Goal: Transaction & Acquisition: Purchase product/service

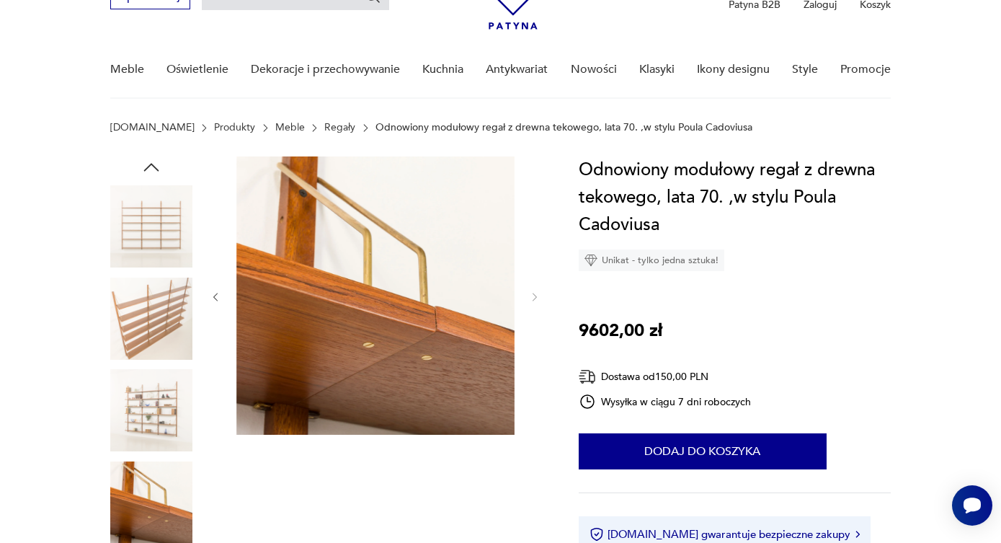
click at [171, 238] on img at bounding box center [151, 226] width 82 height 82
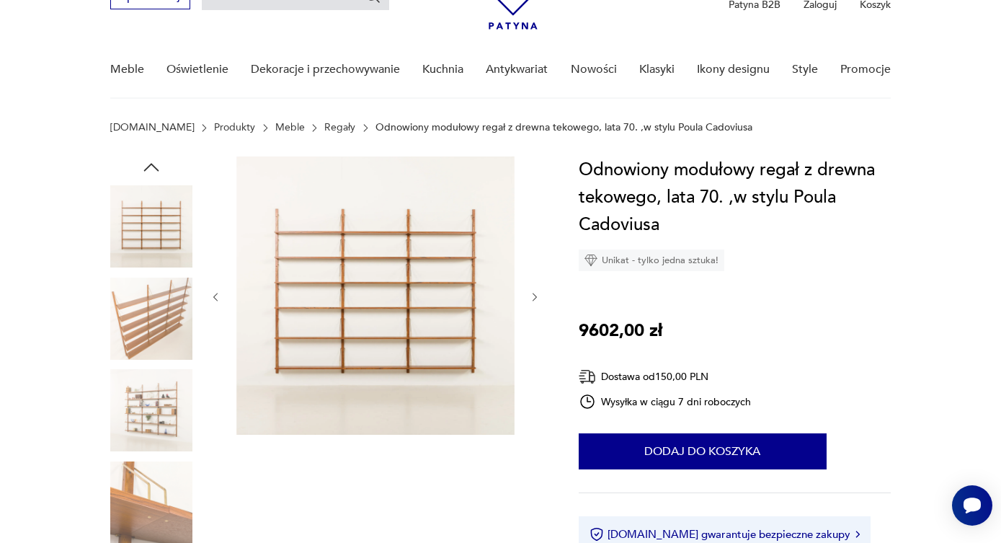
click at [348, 307] on img at bounding box center [375, 295] width 278 height 278
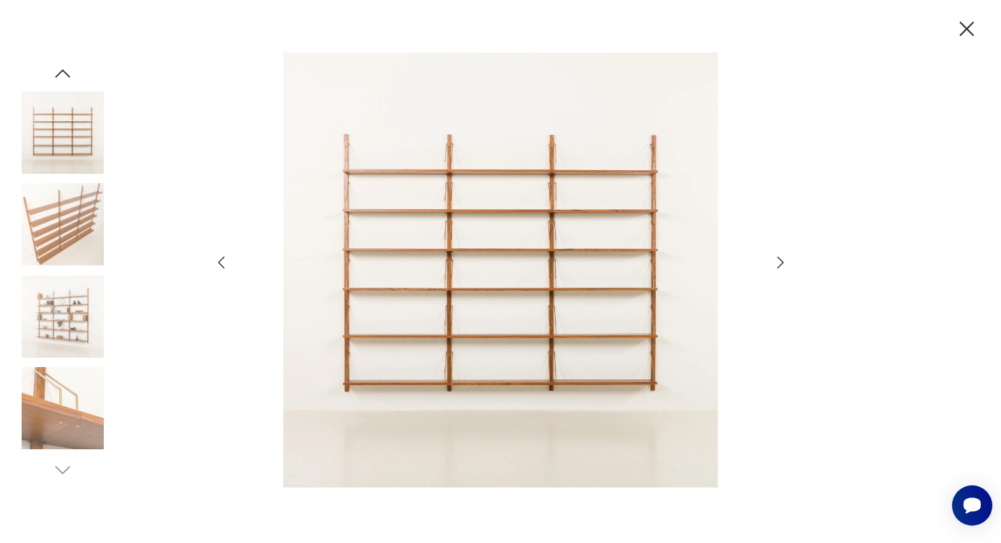
click at [90, 350] on img at bounding box center [63, 316] width 82 height 82
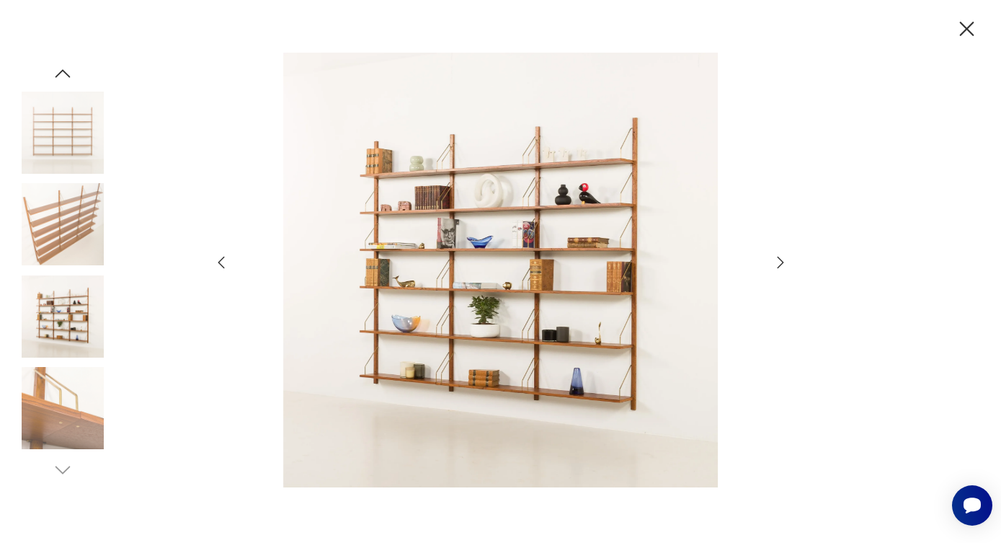
click at [78, 404] on img at bounding box center [63, 408] width 82 height 82
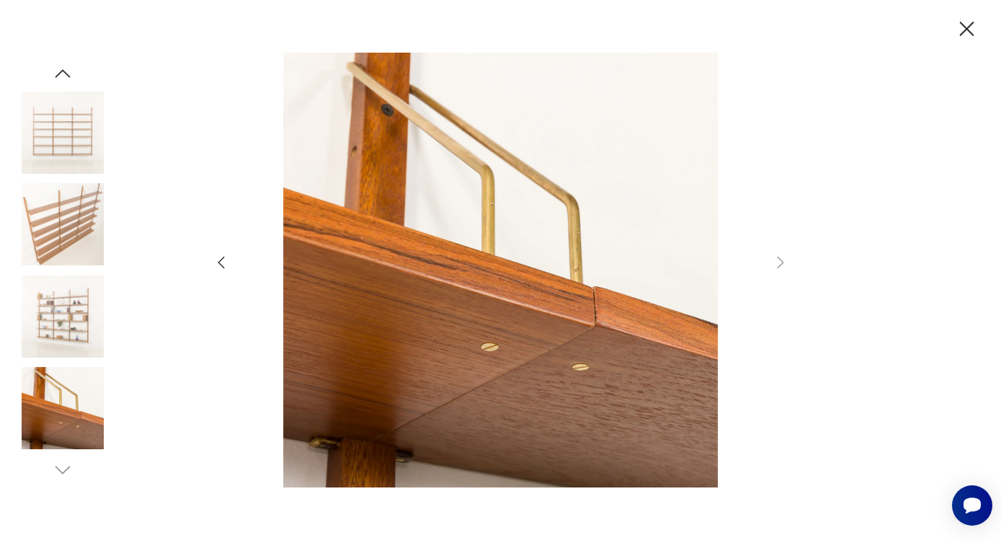
click at [48, 318] on img at bounding box center [63, 316] width 82 height 82
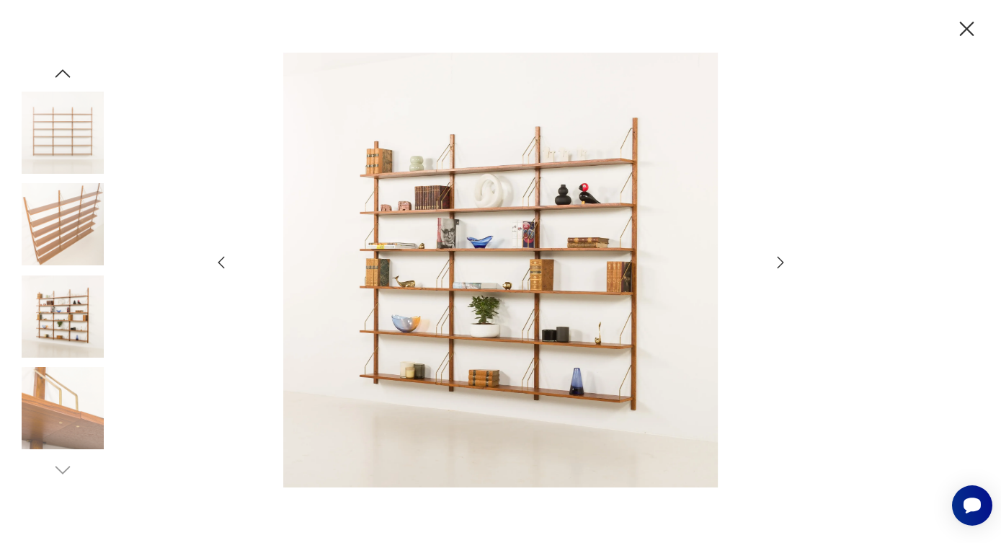
click at [67, 171] on img at bounding box center [63, 132] width 82 height 82
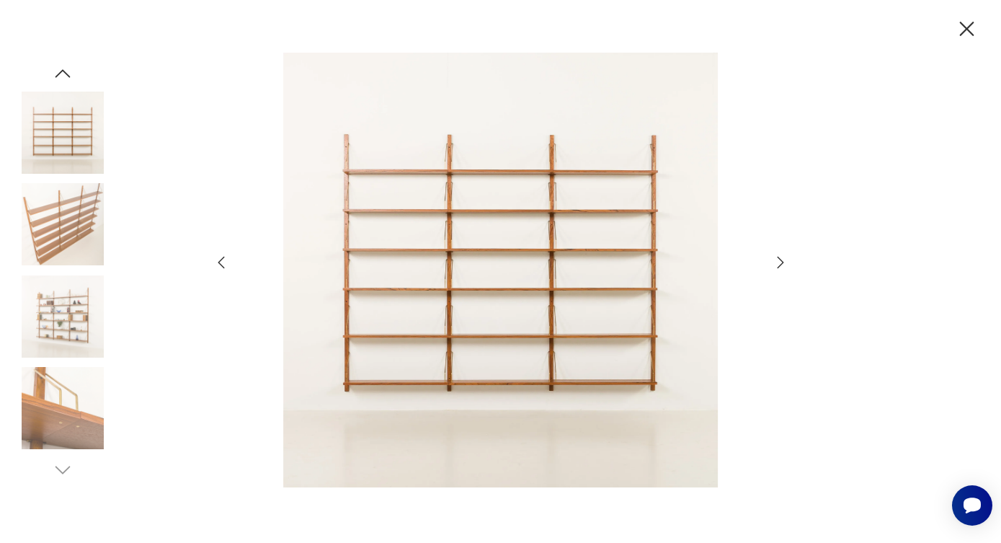
click at [68, 371] on img at bounding box center [63, 408] width 82 height 82
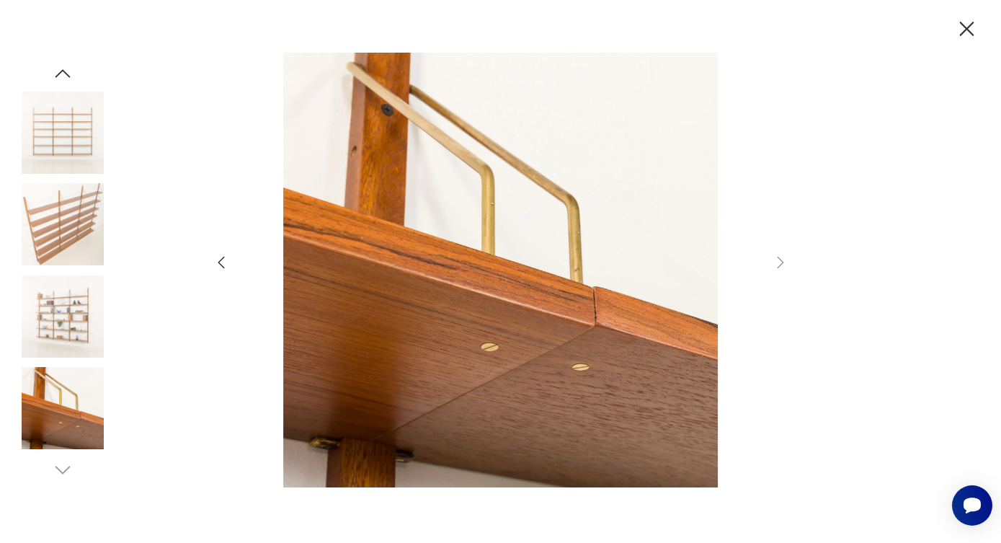
click at [80, 308] on img at bounding box center [63, 316] width 82 height 82
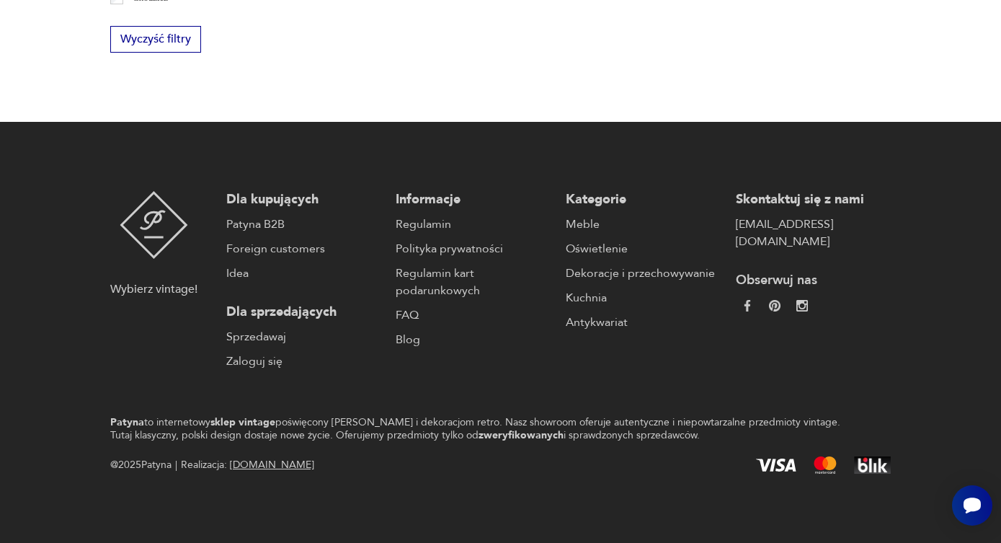
scroll to position [2395, 0]
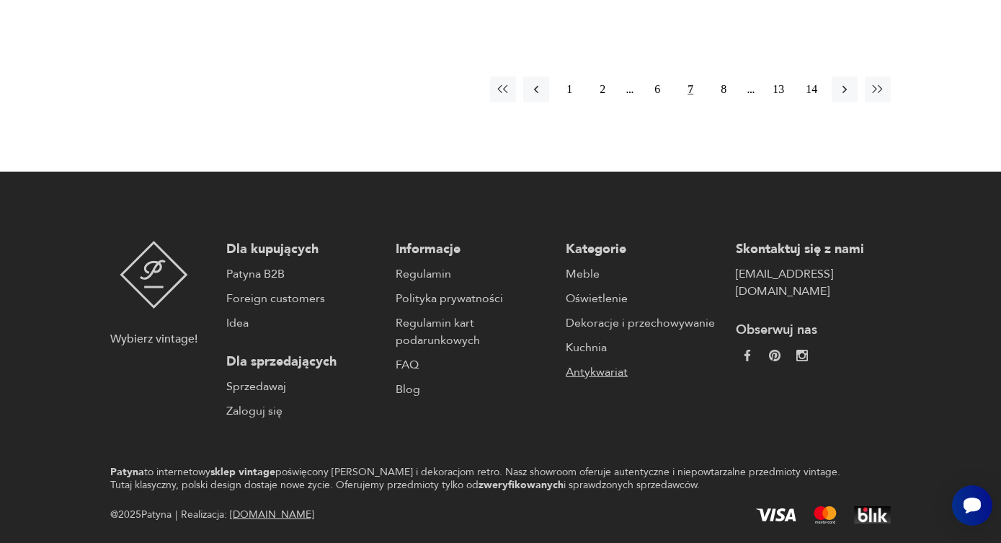
click at [598, 363] on link "Antykwariat" at bounding box center [644, 371] width 156 height 17
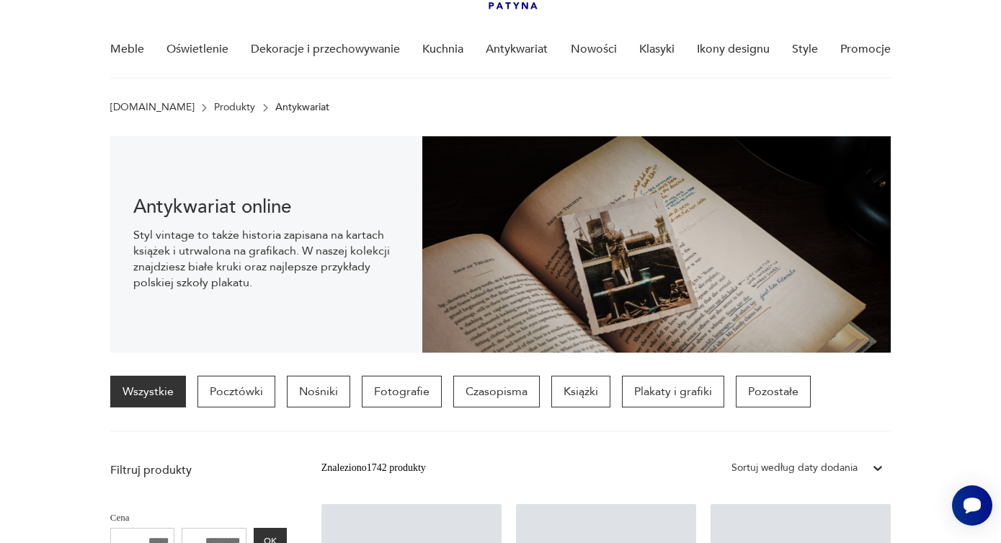
scroll to position [100, 0]
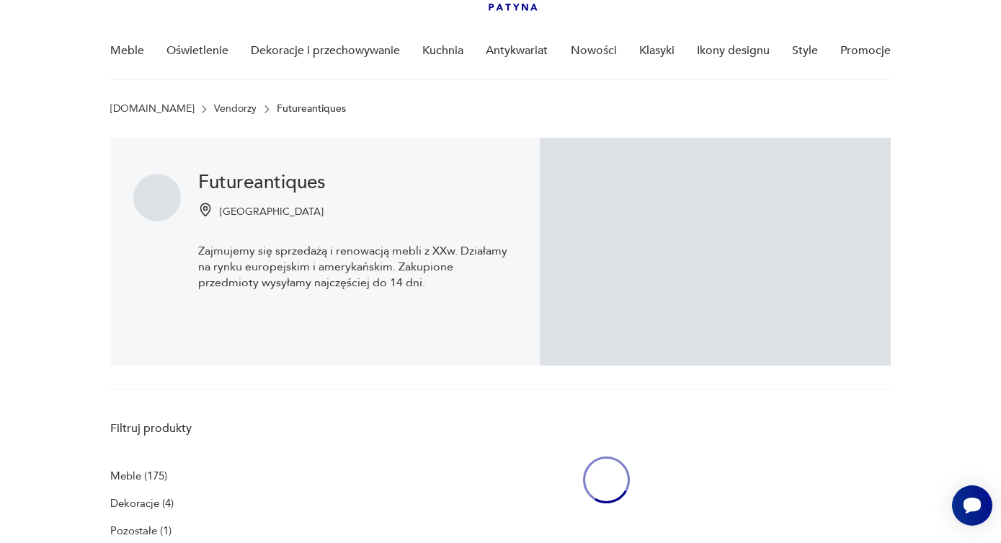
scroll to position [1017, 0]
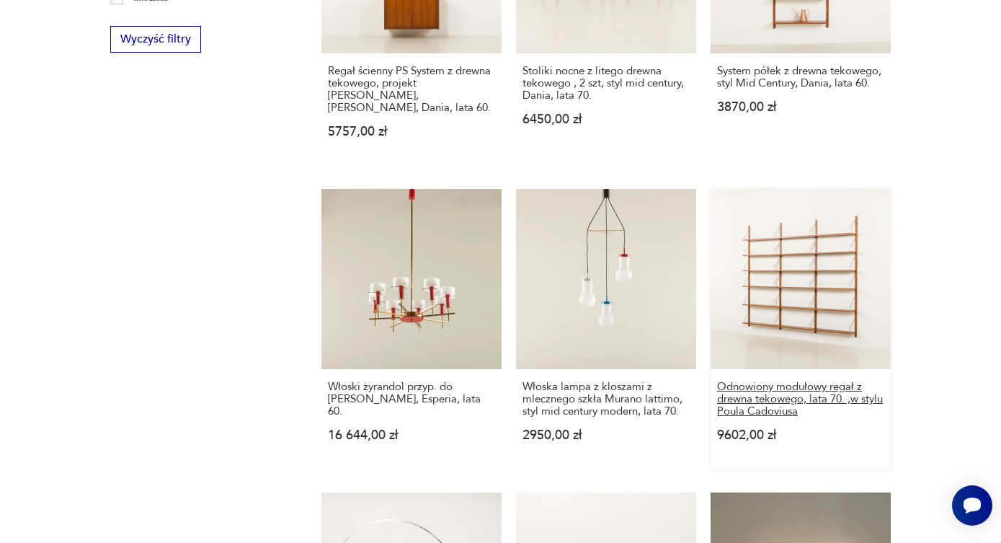
click at [795, 380] on h3 "Odnowiony modułowy regał z drewna tekowego, lata 70. ,w stylu Poula Cadoviusa" at bounding box center [800, 398] width 167 height 37
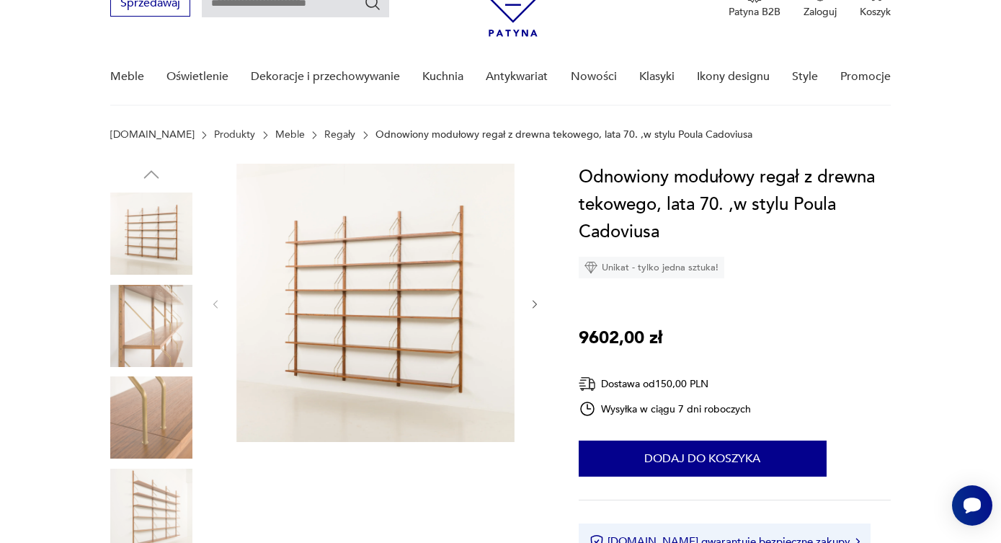
scroll to position [79, 0]
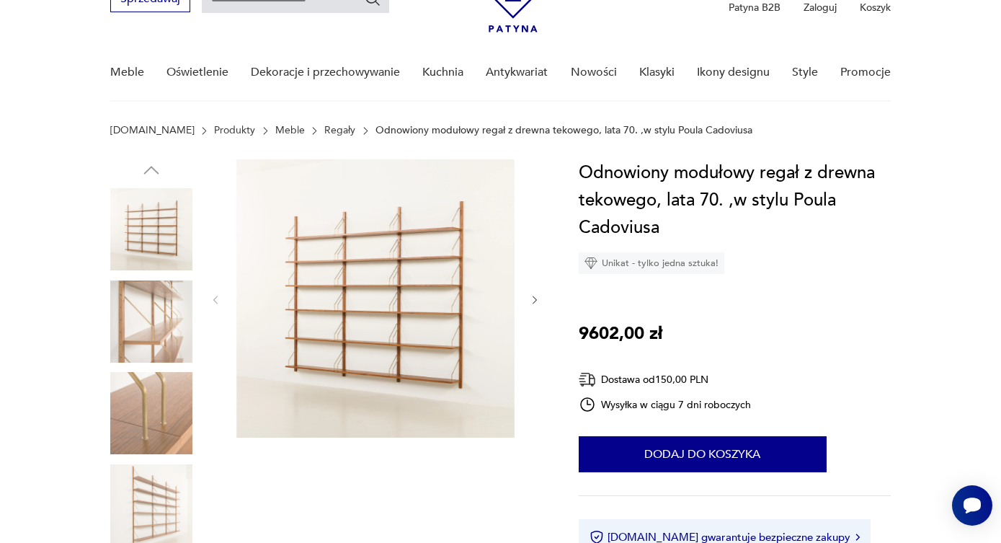
click at [286, 288] on img at bounding box center [375, 298] width 278 height 278
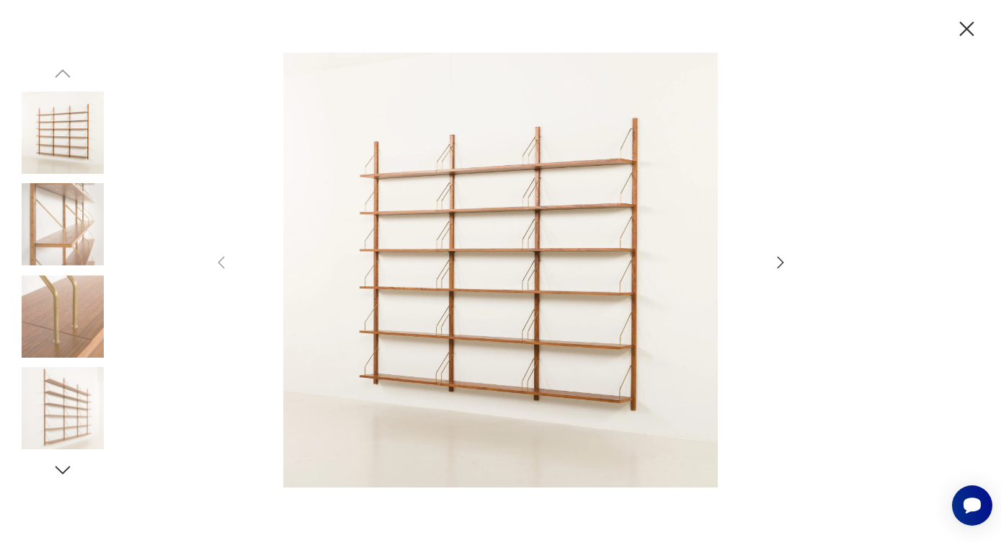
click at [443, 321] on img at bounding box center [500, 270] width 513 height 434
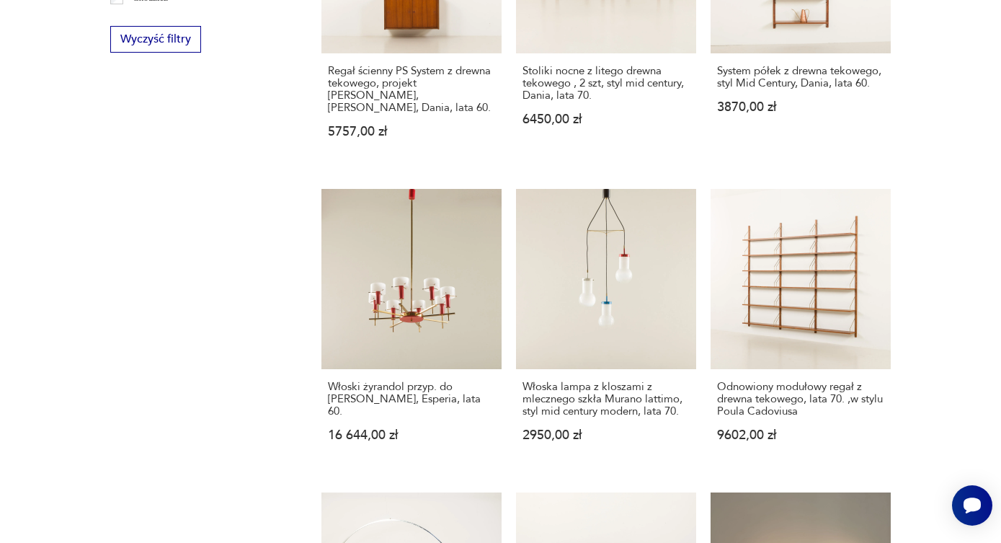
scroll to position [2395, 0]
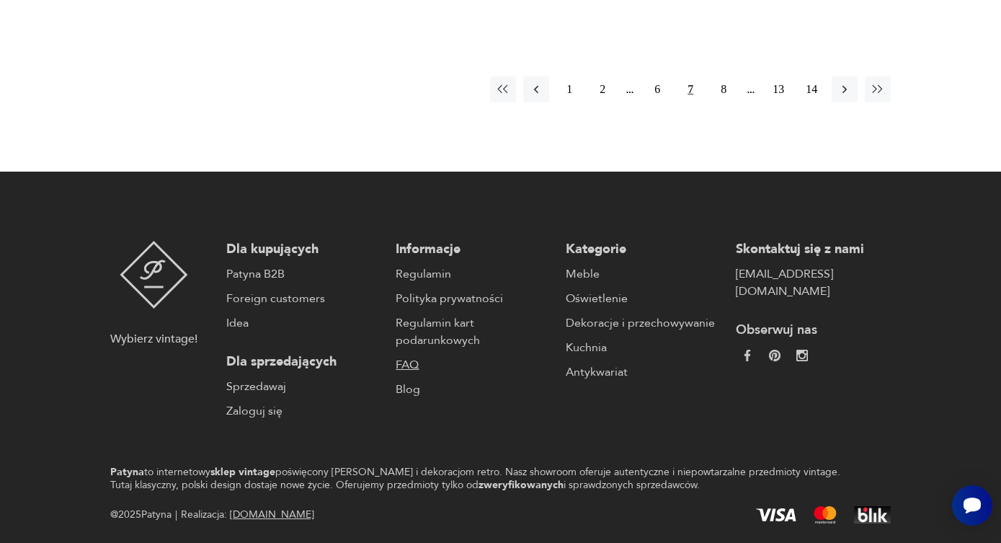
click at [410, 356] on link "FAQ" at bounding box center [474, 364] width 156 height 17
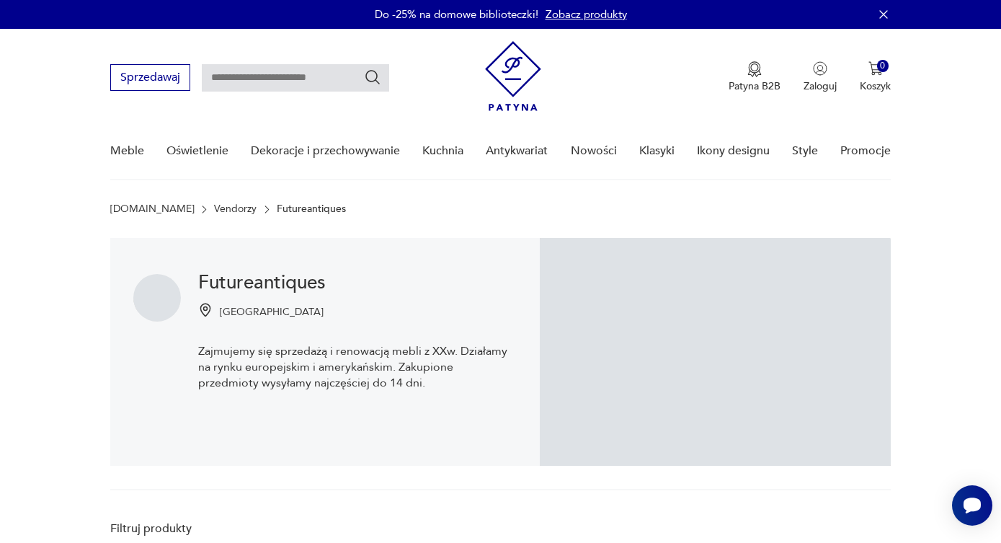
scroll to position [1017, 0]
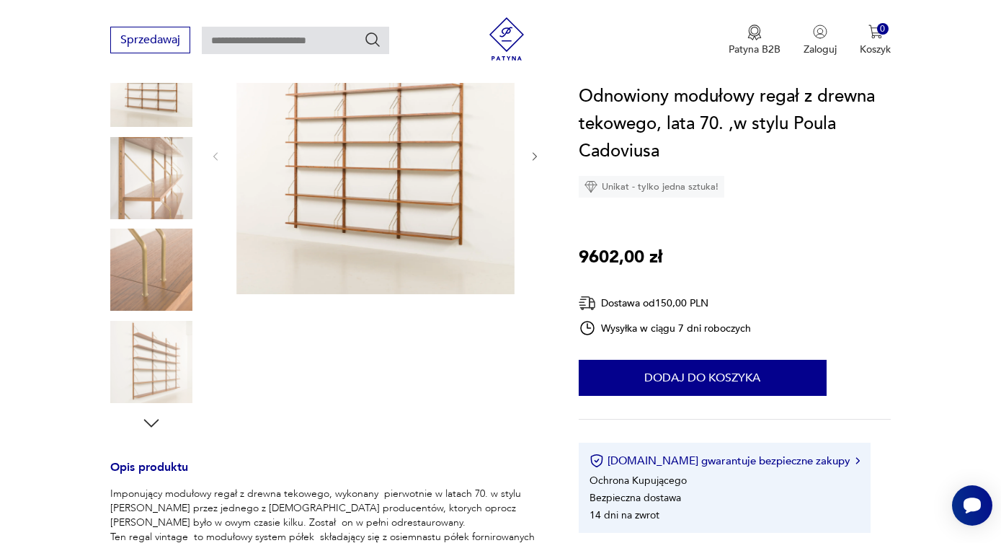
click at [427, 205] on img at bounding box center [375, 155] width 278 height 278
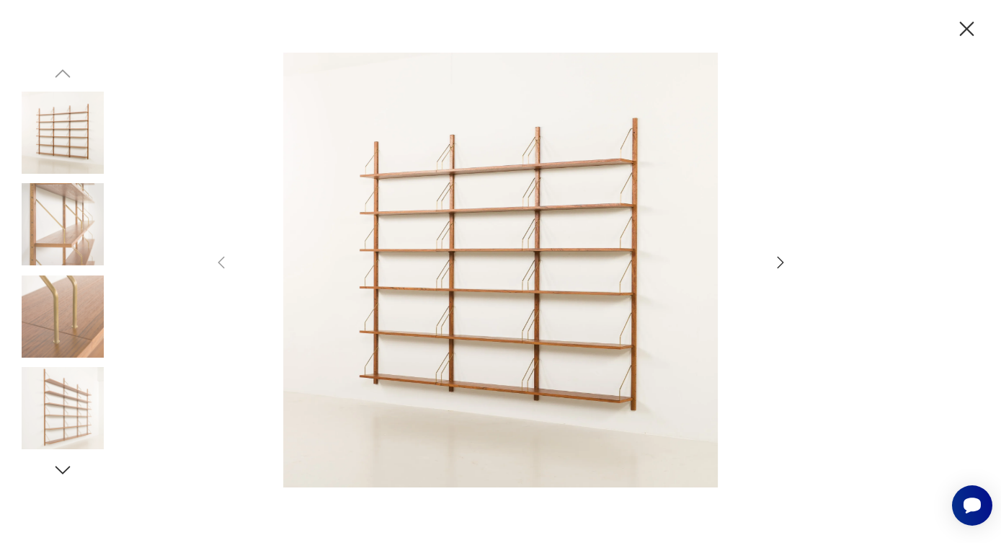
click at [963, 32] on icon "button" at bounding box center [967, 29] width 14 height 14
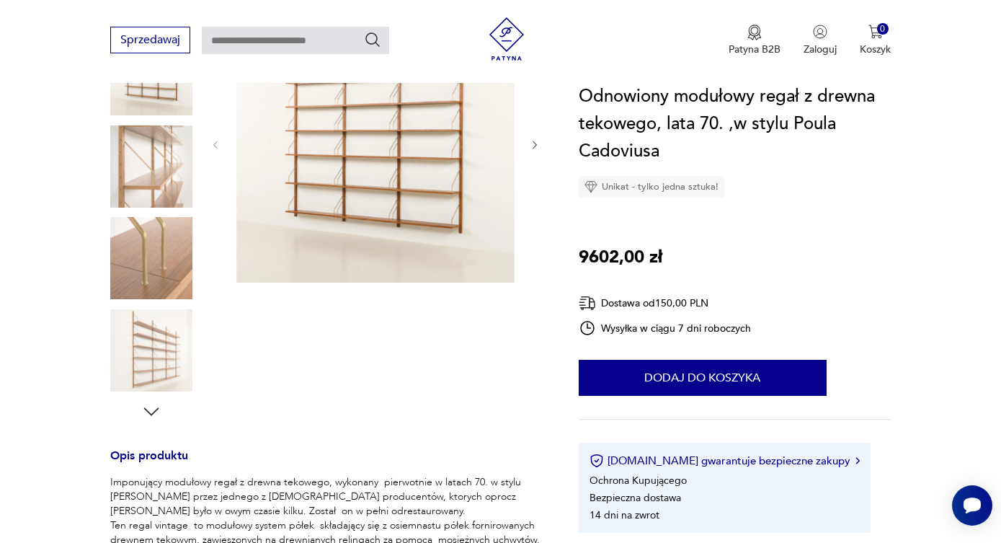
scroll to position [238, 0]
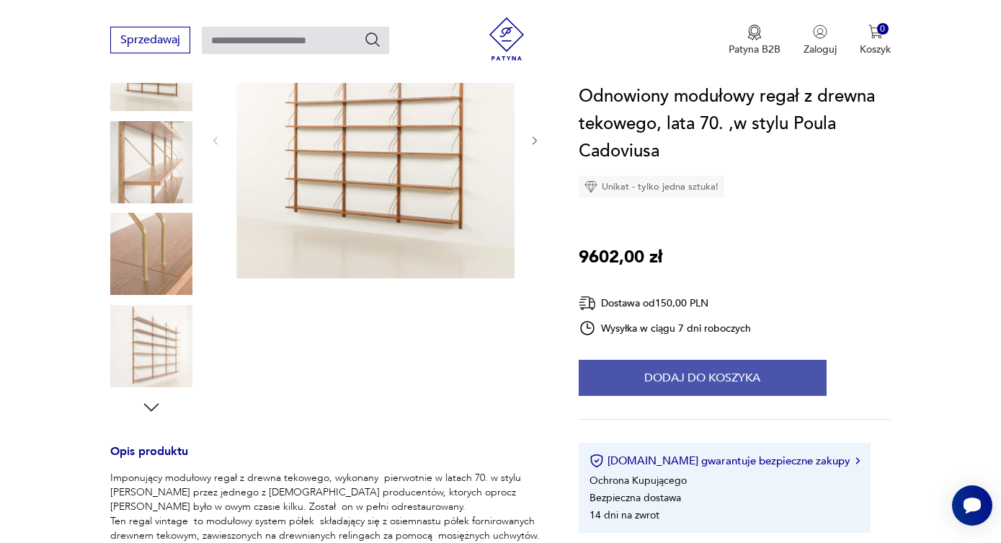
click at [674, 392] on button "Dodaj do koszyka" at bounding box center [703, 378] width 248 height 36
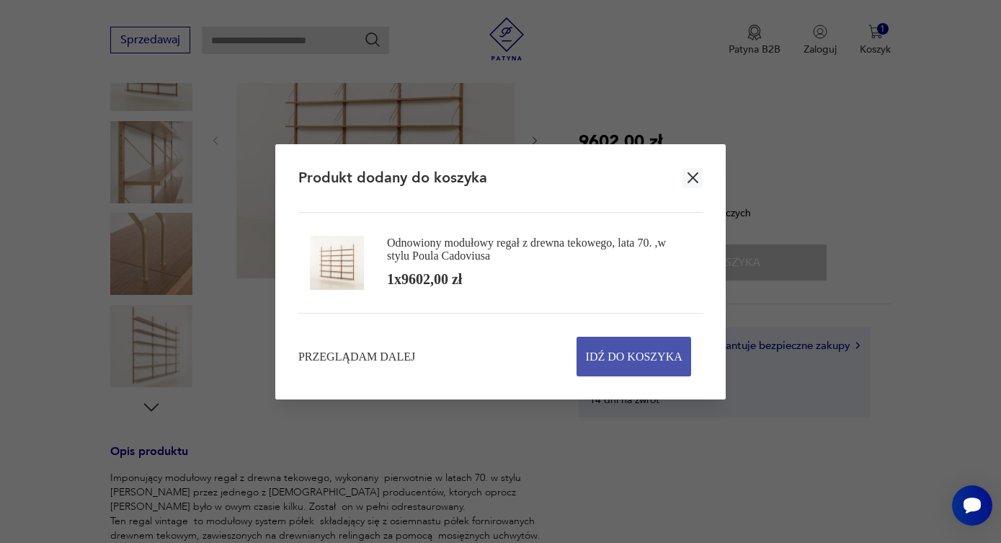
click at [621, 359] on span "Idź do koszyka" at bounding box center [634, 356] width 97 height 38
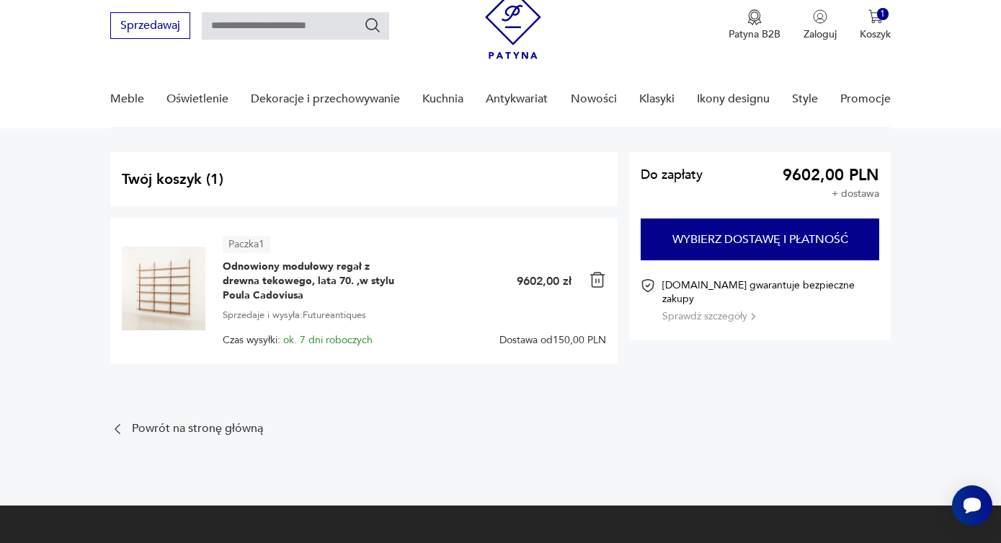
scroll to position [53, 0]
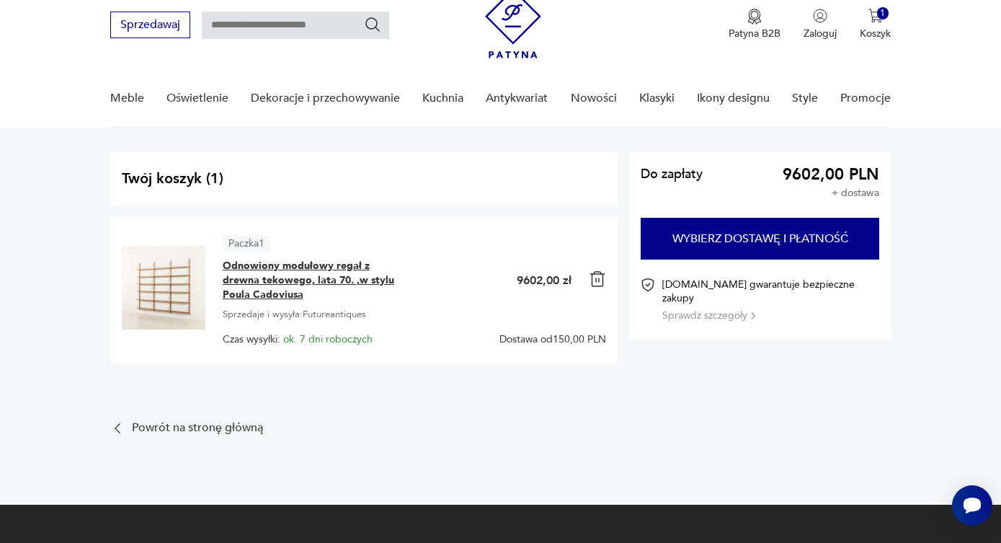
click at [313, 277] on span "Odnowiony modułowy regał z drewna tekowego, lata 70. ,w stylu Poula Cadoviusa" at bounding box center [313, 280] width 180 height 43
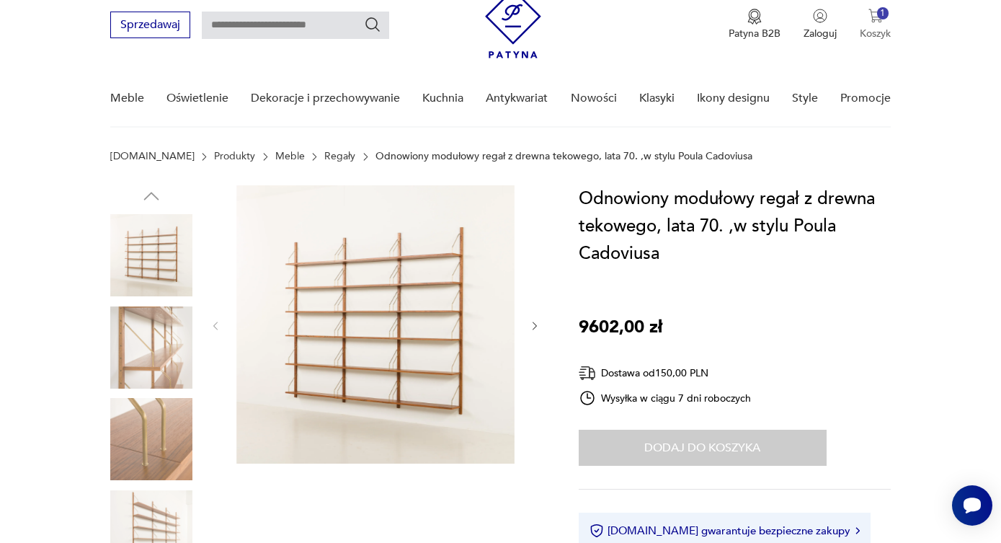
click at [874, 22] on img "button" at bounding box center [875, 16] width 14 height 14
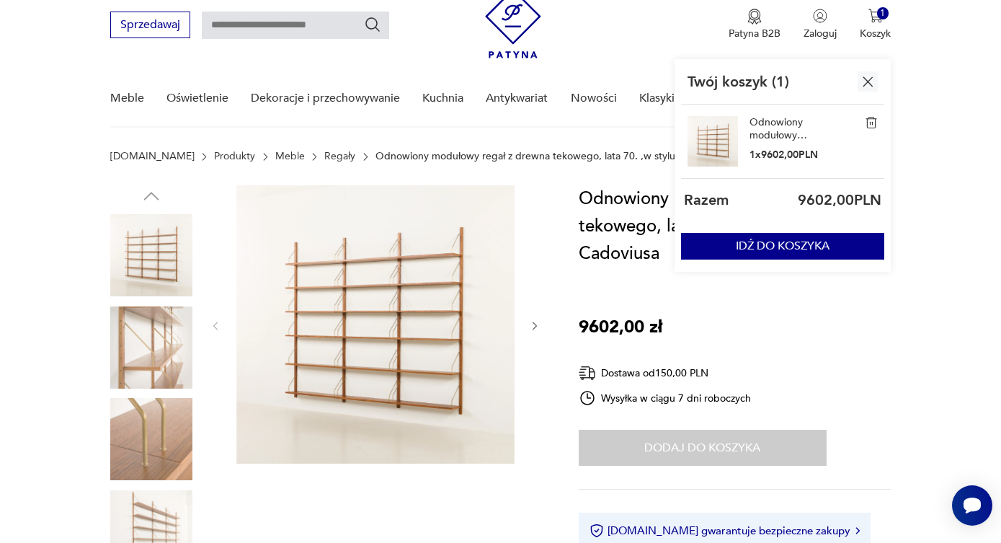
click at [762, 137] on link "Odnowiony modułowy regał z drewna tekowego, lata 70. ,w stylu Poula Cadoviusa" at bounding box center [785, 129] width 72 height 26
click at [753, 244] on button "IDŹ DO KOSZYKA" at bounding box center [782, 246] width 203 height 27
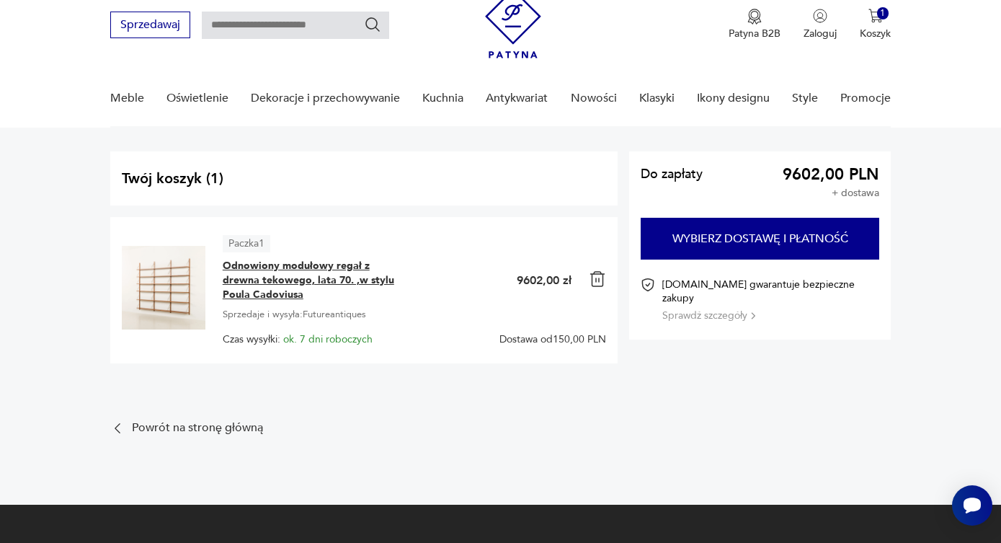
click at [269, 290] on span "Odnowiony modułowy regał z drewna tekowego, lata 70. ,w stylu Poula Cadoviusa" at bounding box center [313, 280] width 180 height 43
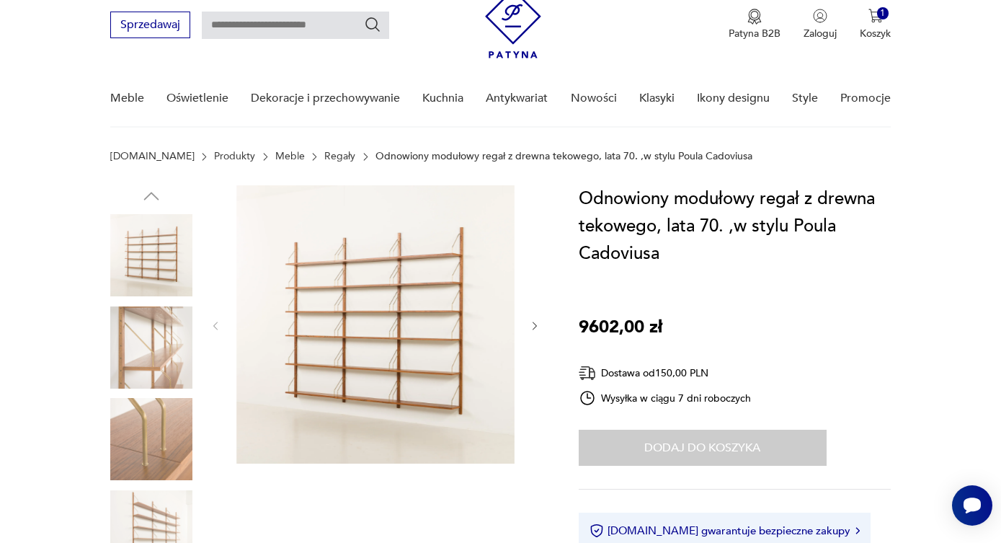
click at [420, 285] on img at bounding box center [375, 324] width 278 height 278
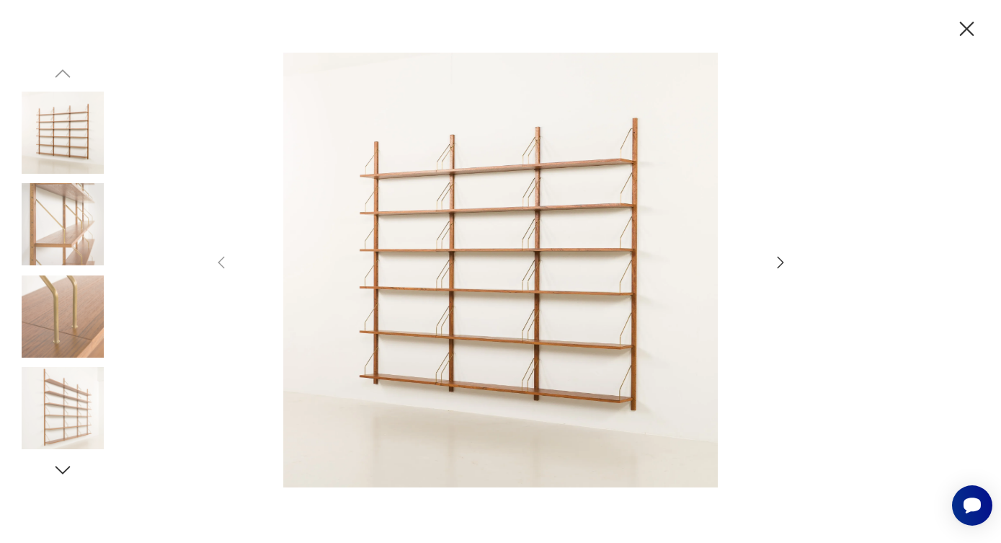
click at [969, 27] on icon "button" at bounding box center [966, 29] width 25 height 25
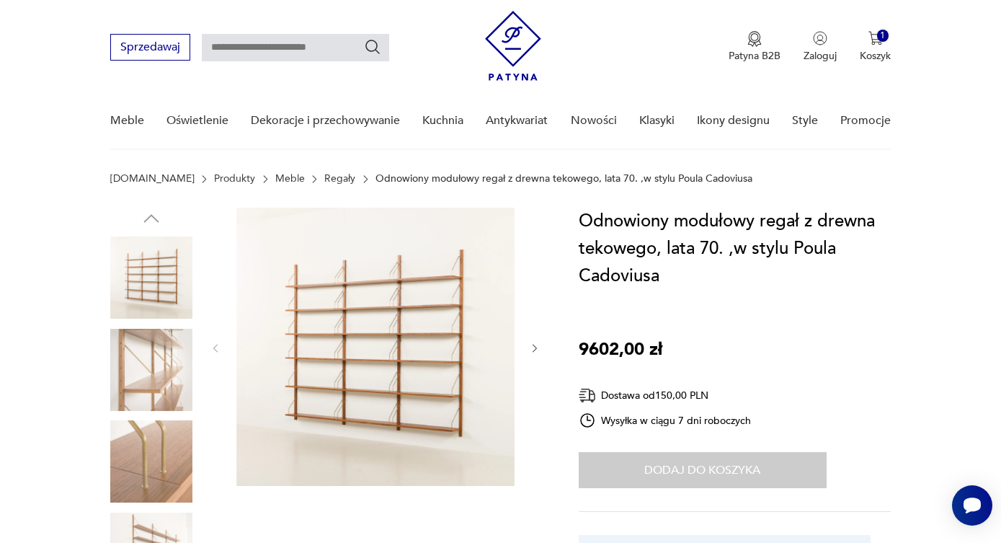
scroll to position [18, 0]
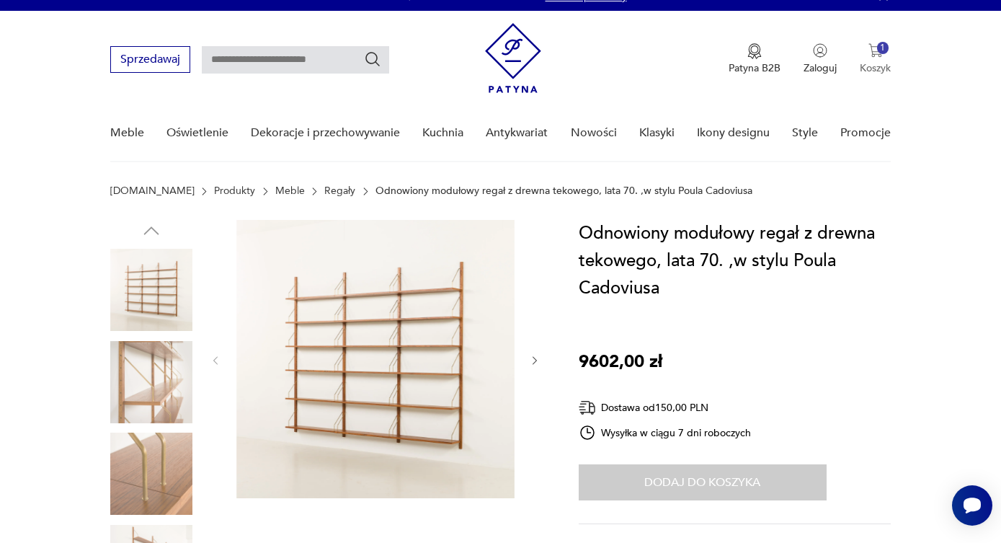
click at [878, 56] on img "button" at bounding box center [875, 50] width 14 height 14
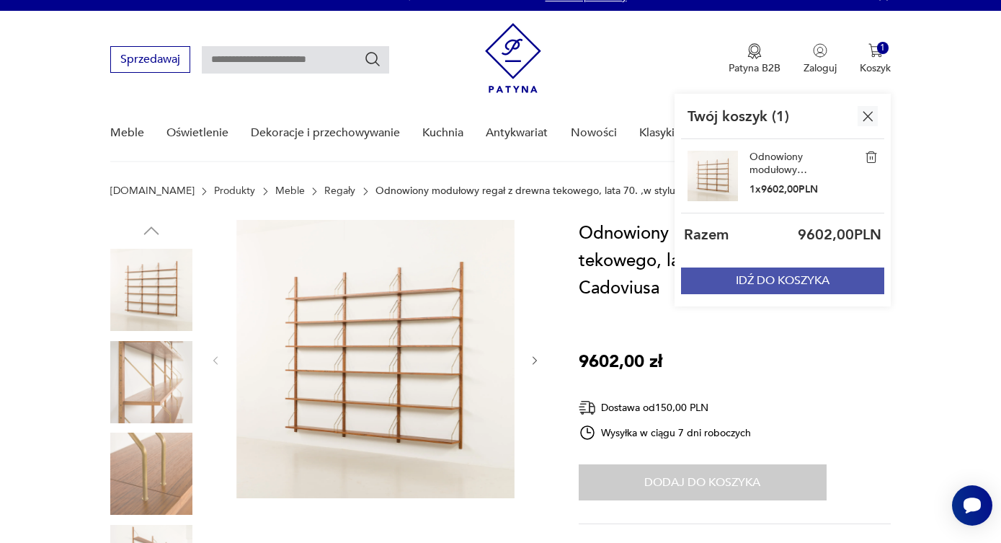
click at [802, 287] on button "IDŹ DO KOSZYKA" at bounding box center [782, 280] width 203 height 27
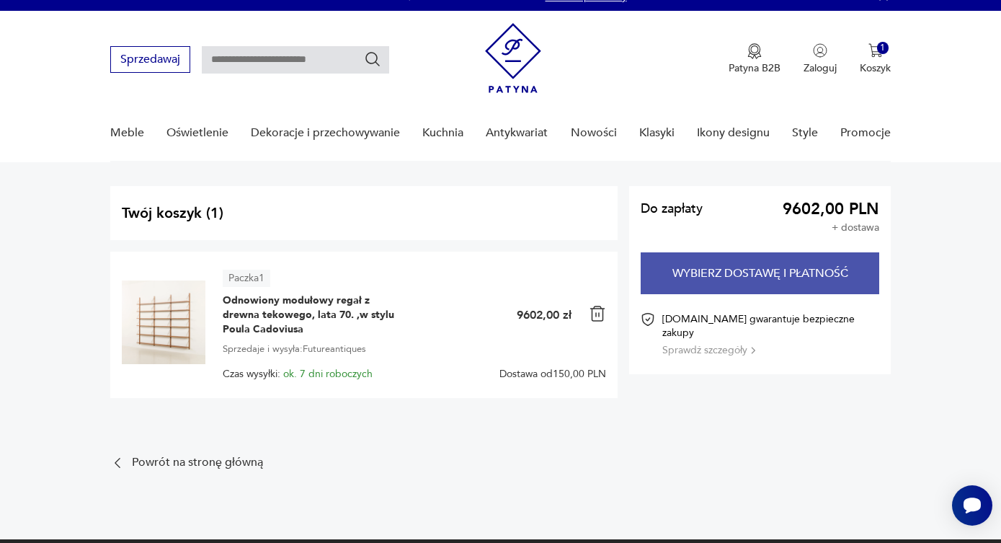
click at [764, 287] on button "Wybierz dostawę i płatność" at bounding box center [759, 273] width 238 height 42
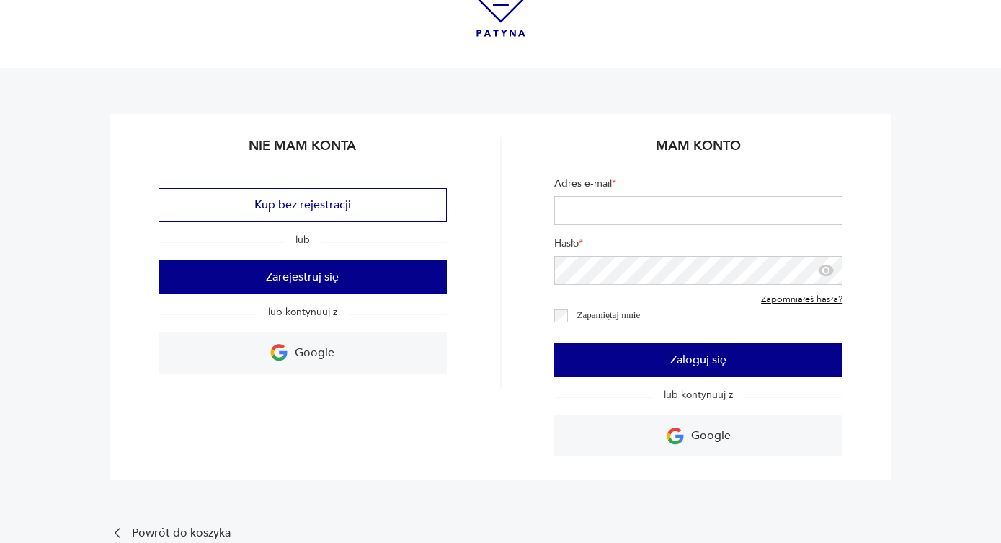
scroll to position [62, 0]
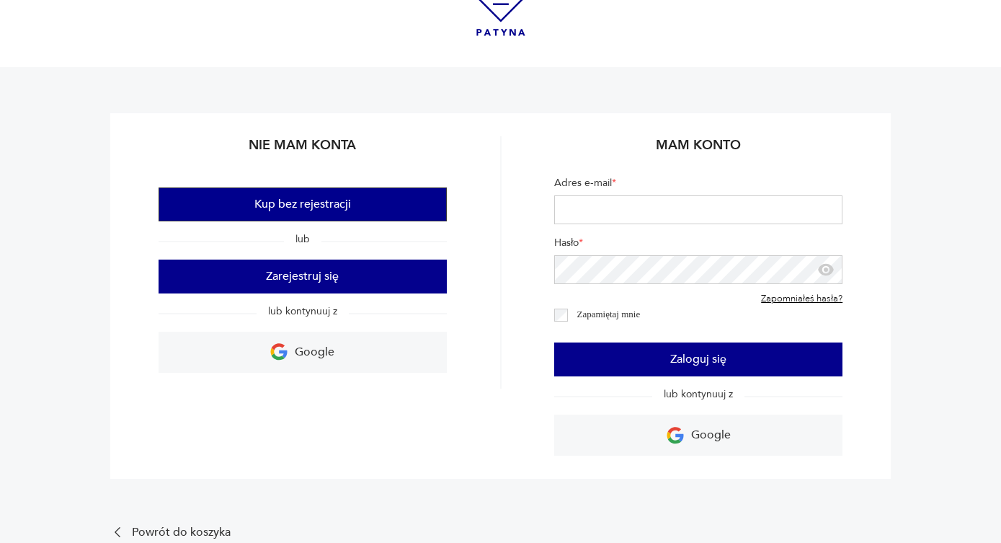
click at [321, 211] on button "Kup bez rejestracji" at bounding box center [303, 204] width 288 height 34
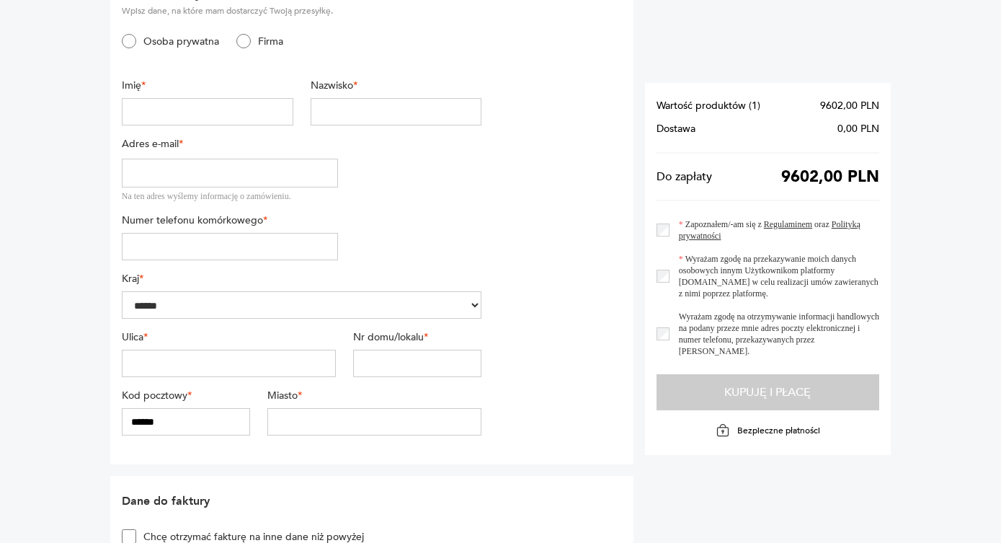
scroll to position [50, 0]
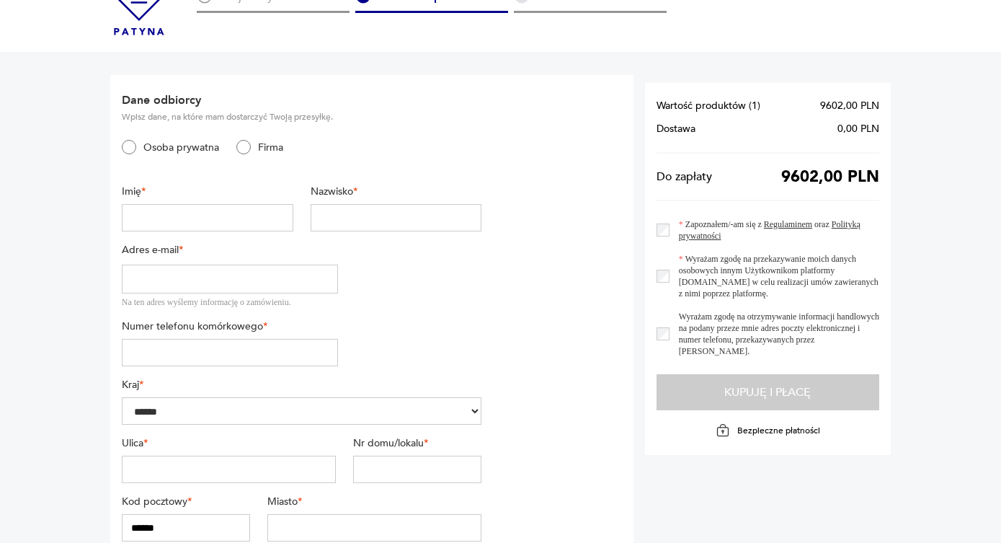
click at [231, 213] on input "text" at bounding box center [207, 217] width 171 height 27
type input "******"
type input "*********"
type input "**********"
type input "*********"
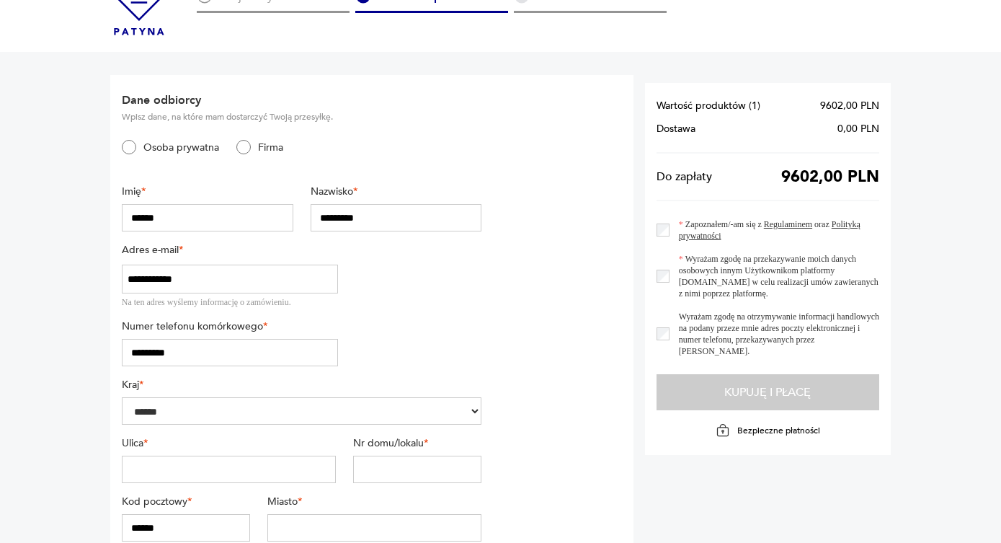
type input "**********"
type input "****"
type input "********"
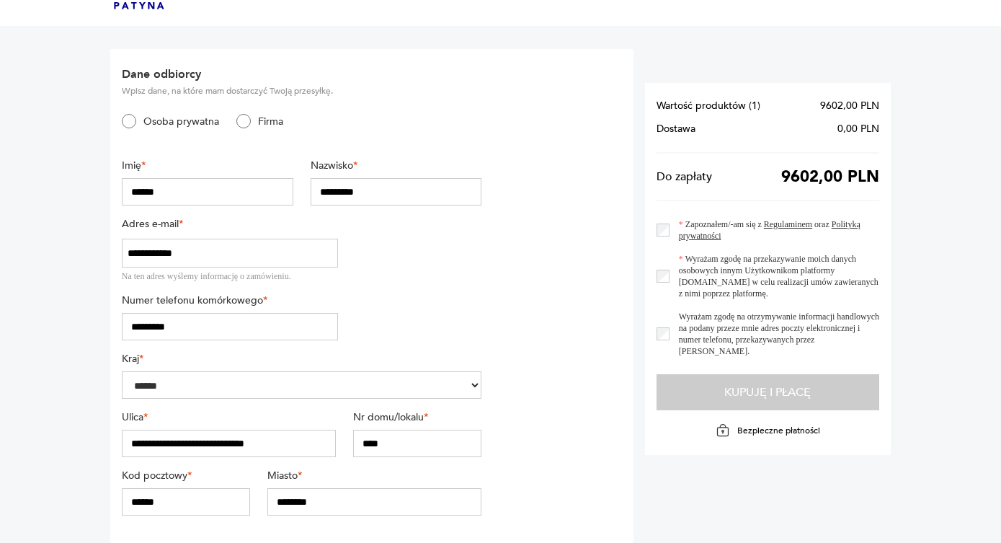
scroll to position [137, 0]
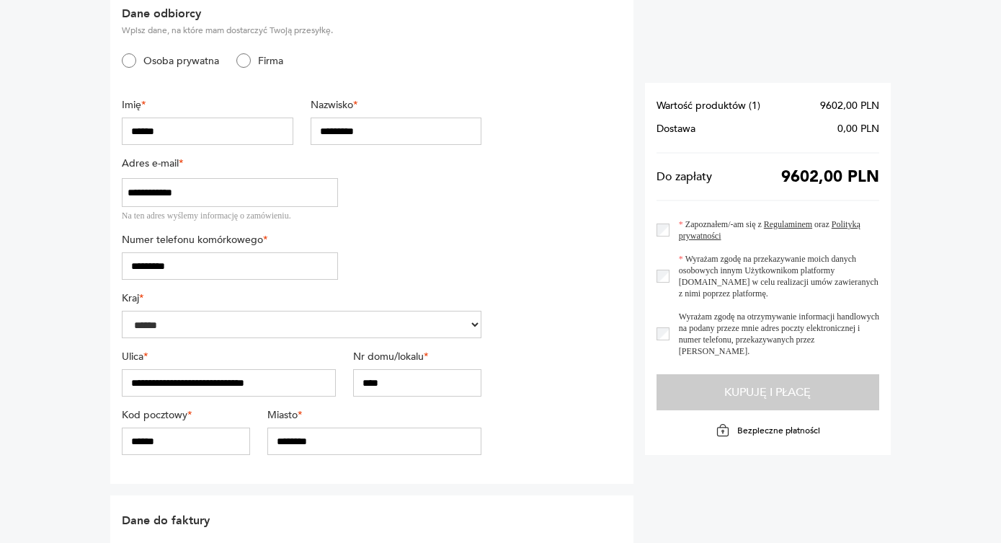
click at [211, 425] on div "Kod pocztowy * ******" at bounding box center [186, 431] width 128 height 47
click at [179, 436] on input "******" at bounding box center [186, 440] width 128 height 27
type input "******"
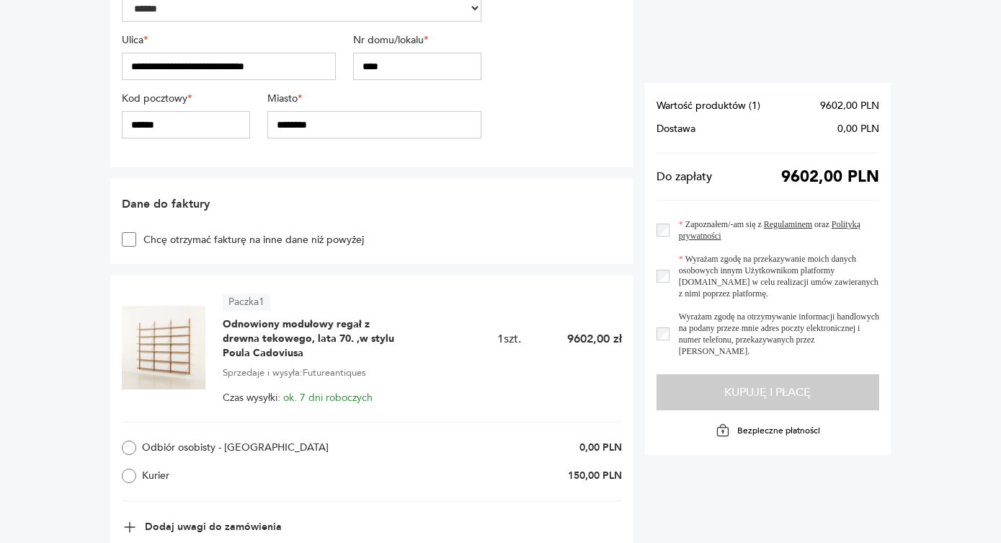
scroll to position [537, 0]
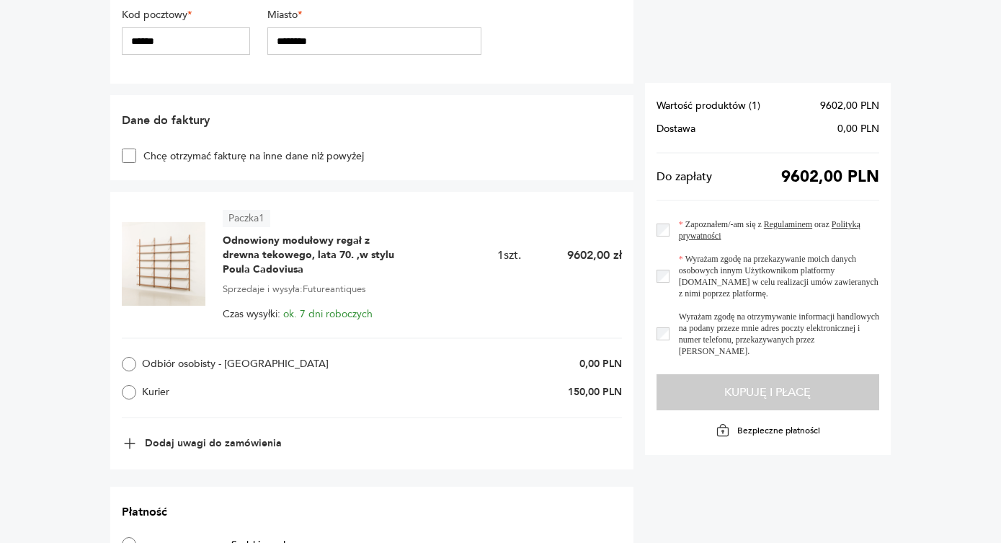
click at [161, 389] on label "Kurier" at bounding box center [228, 392] width 213 height 14
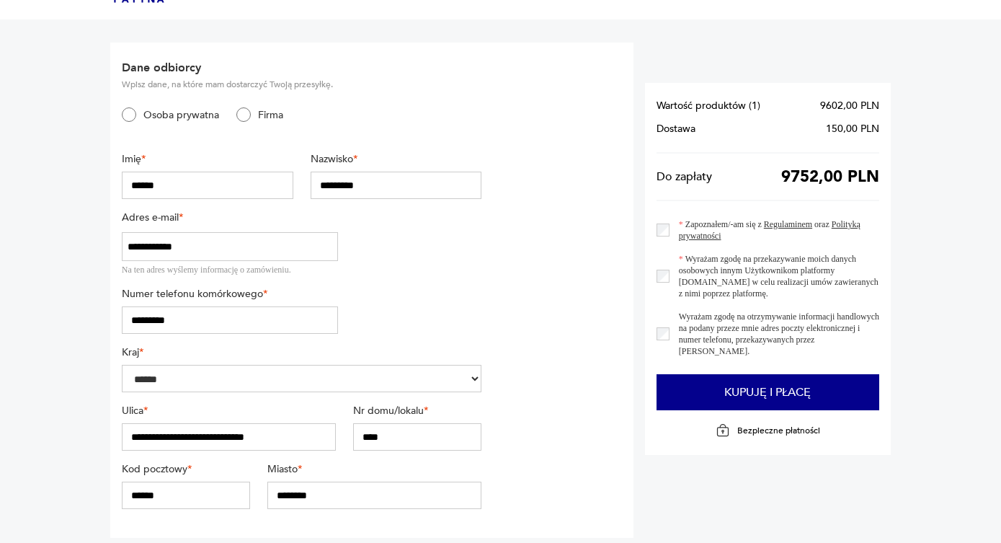
scroll to position [0, 0]
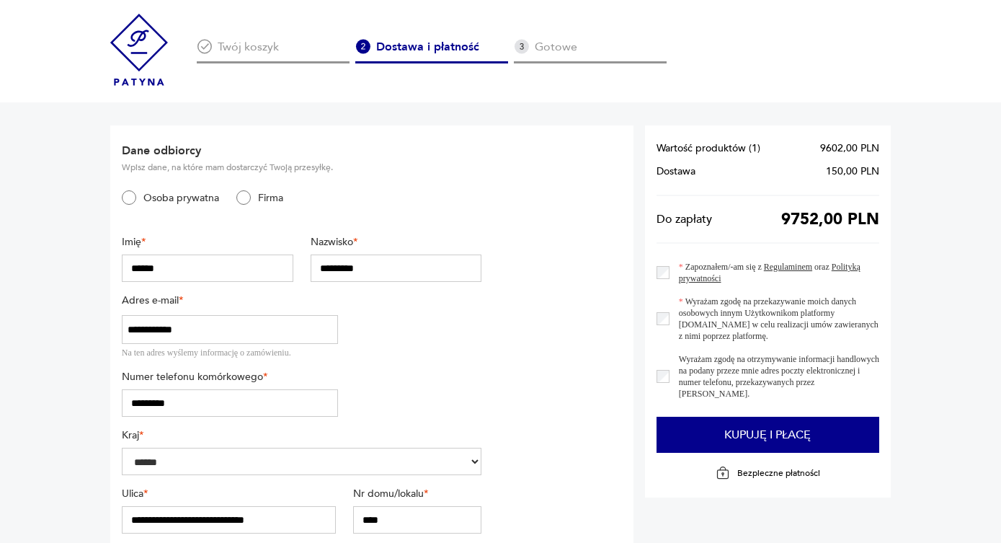
click at [140, 47] on img at bounding box center [139, 50] width 58 height 72
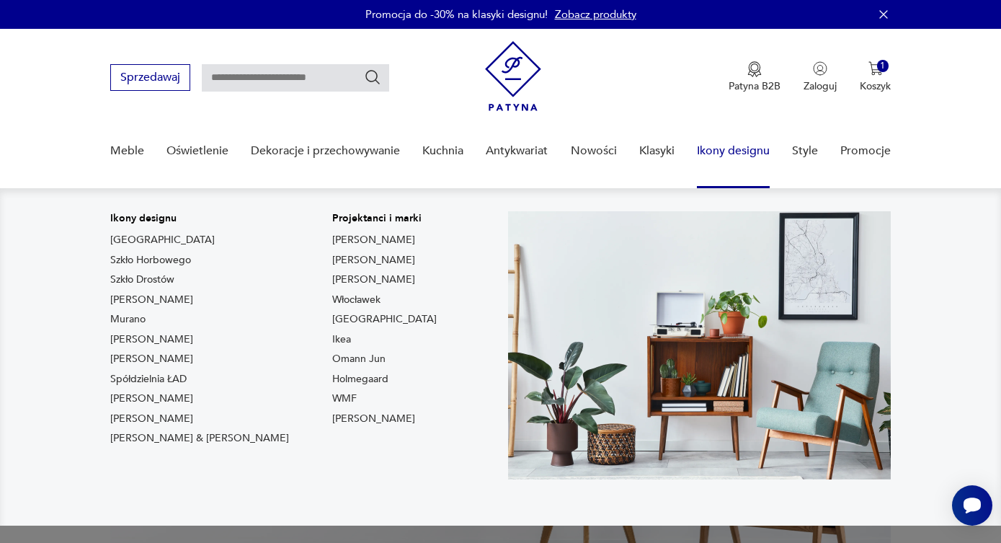
click at [731, 254] on img at bounding box center [699, 345] width 383 height 268
click at [153, 273] on link "Szkło Drostów" at bounding box center [142, 279] width 64 height 14
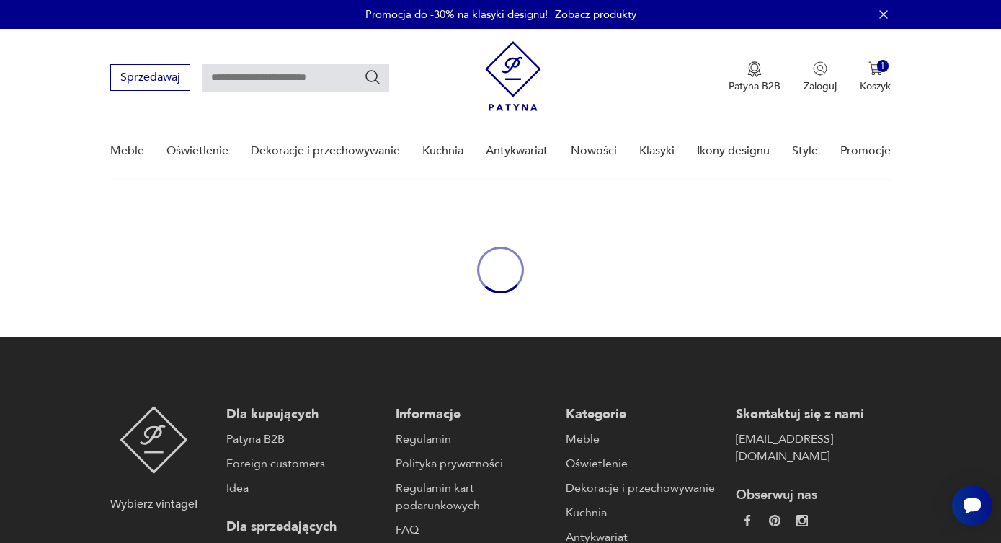
type input "*****"
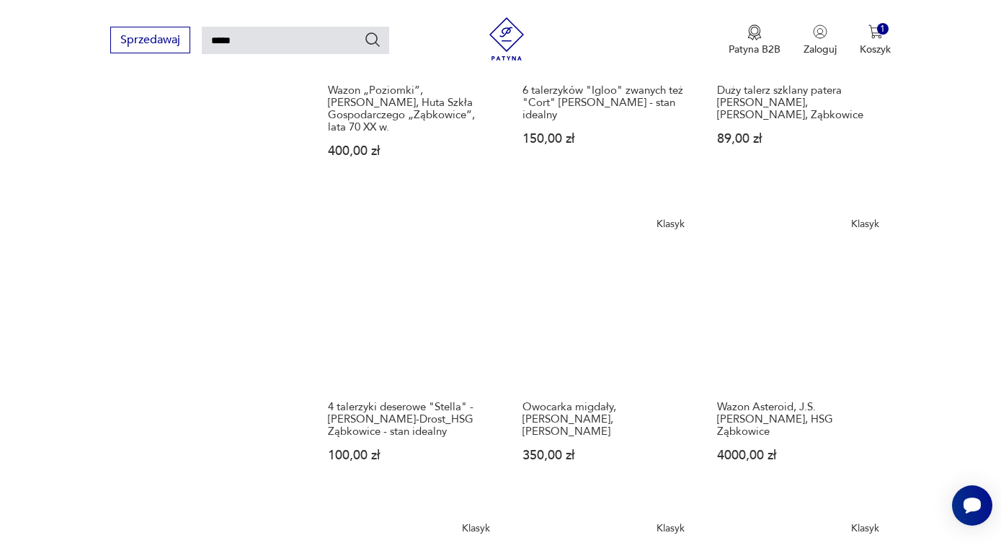
scroll to position [1110, 0]
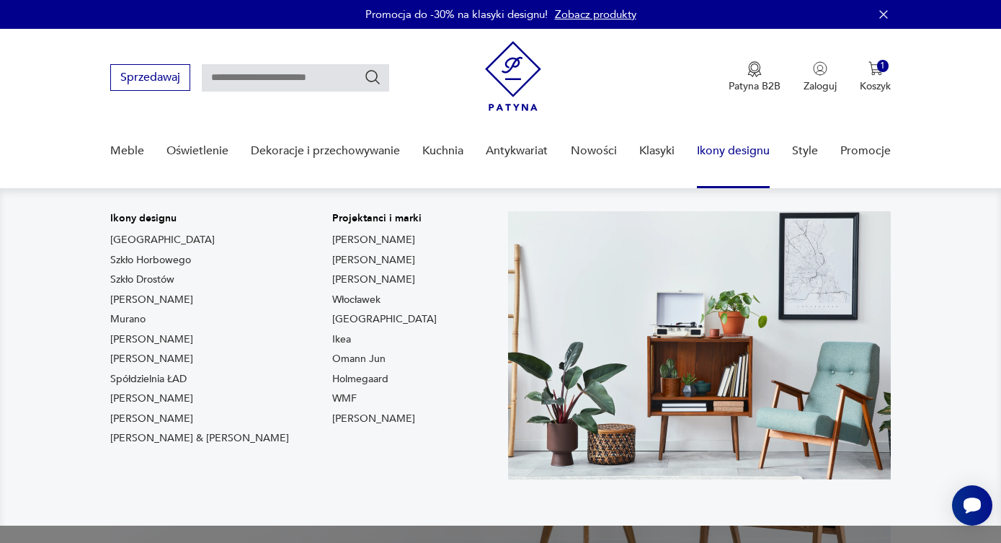
click at [689, 150] on div "Meble Oświetlenie Dekoracje i przechowywanie Kuchnia Antykwariat Nowości Klasyk…" at bounding box center [500, 155] width 780 height 65
click at [174, 381] on link "Spółdzielnia ŁAD" at bounding box center [148, 379] width 76 height 14
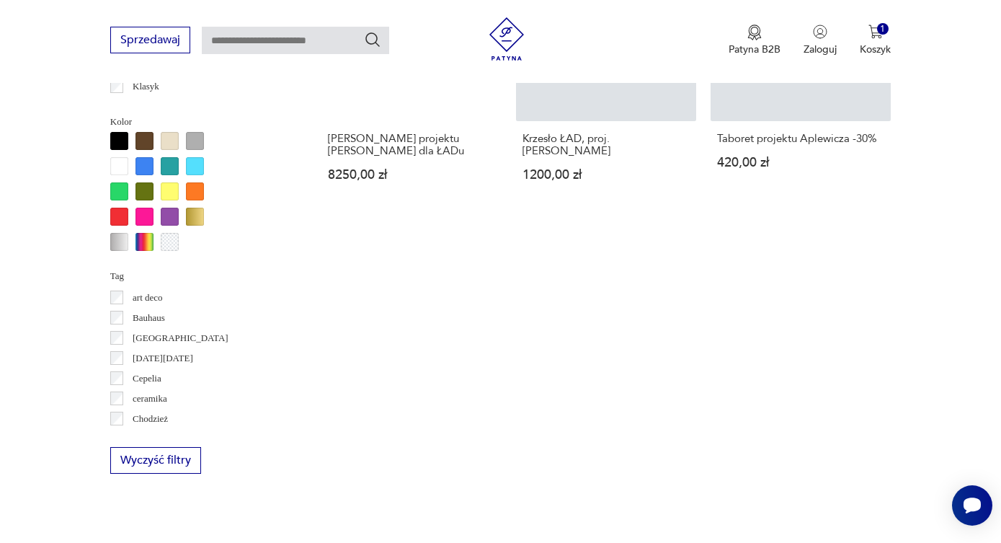
scroll to position [1143, 0]
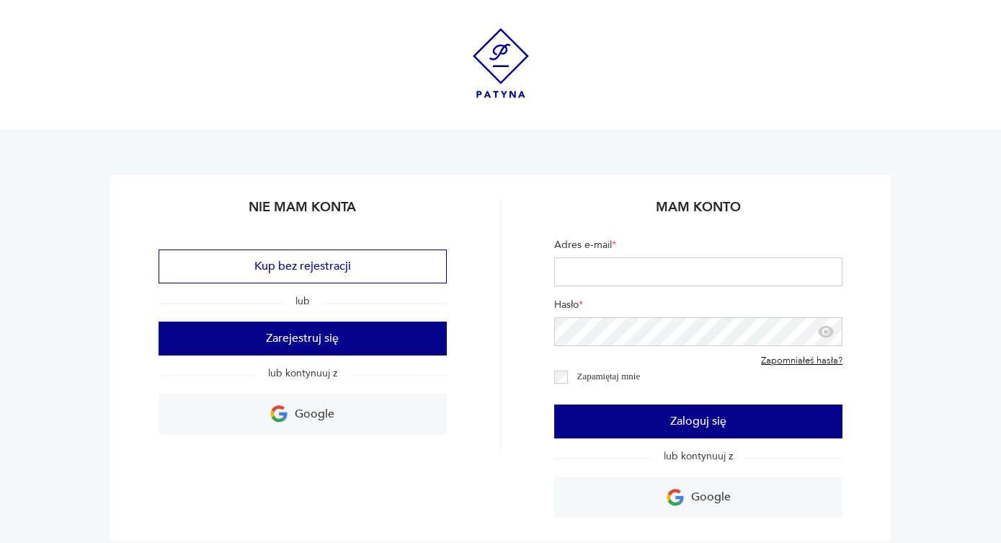
scroll to position [62, 0]
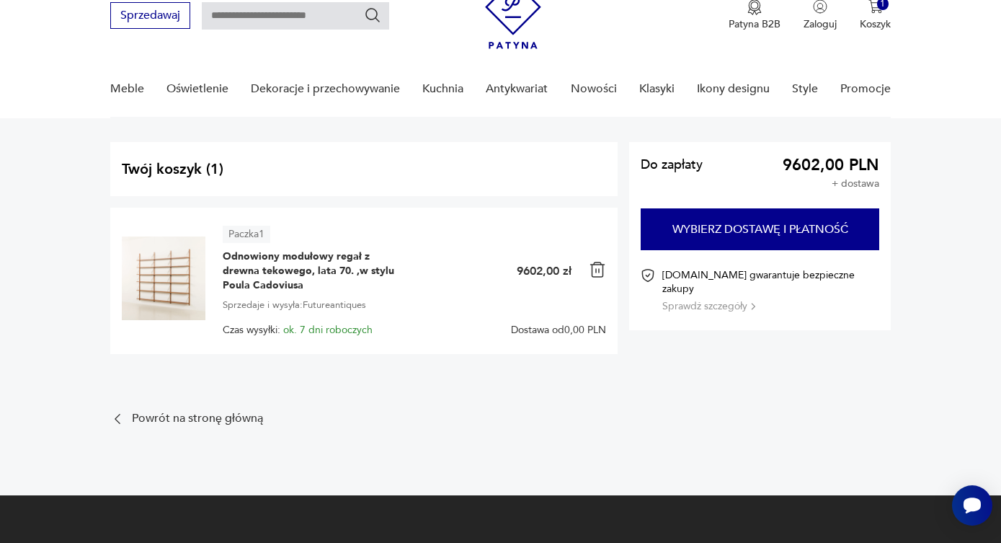
scroll to position [18, 0]
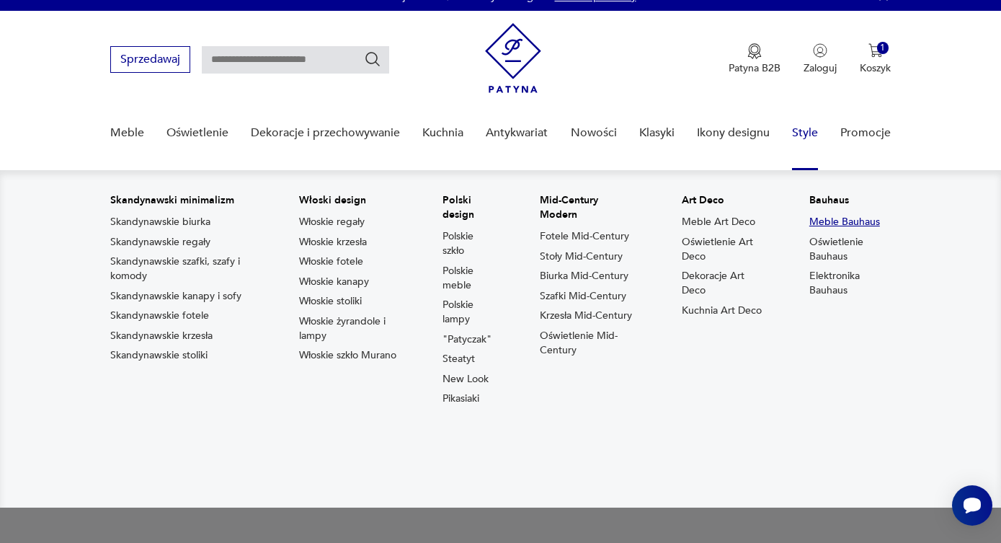
click at [827, 220] on link "Meble Bauhaus" at bounding box center [844, 222] width 71 height 14
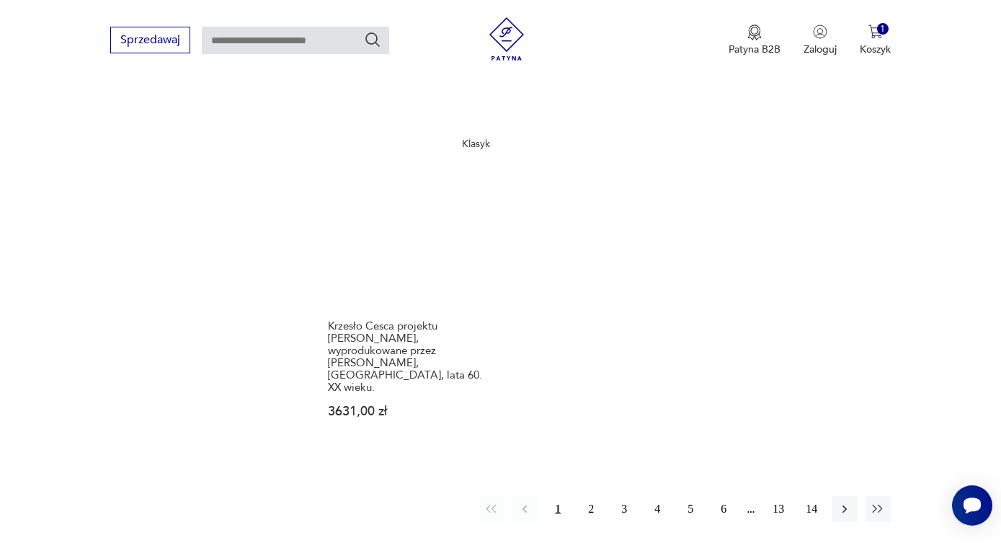
scroll to position [2134, 0]
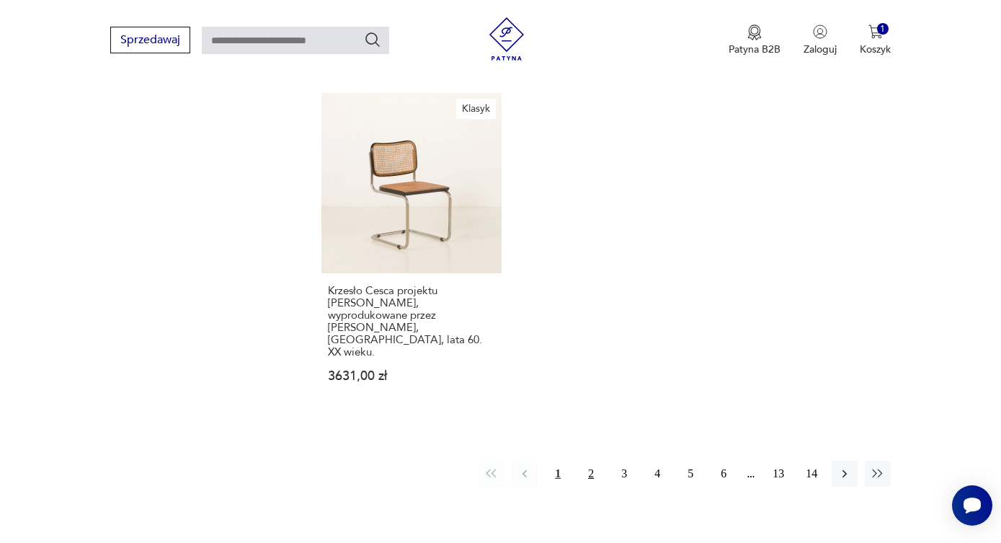
click at [587, 460] on button "2" at bounding box center [591, 473] width 26 height 26
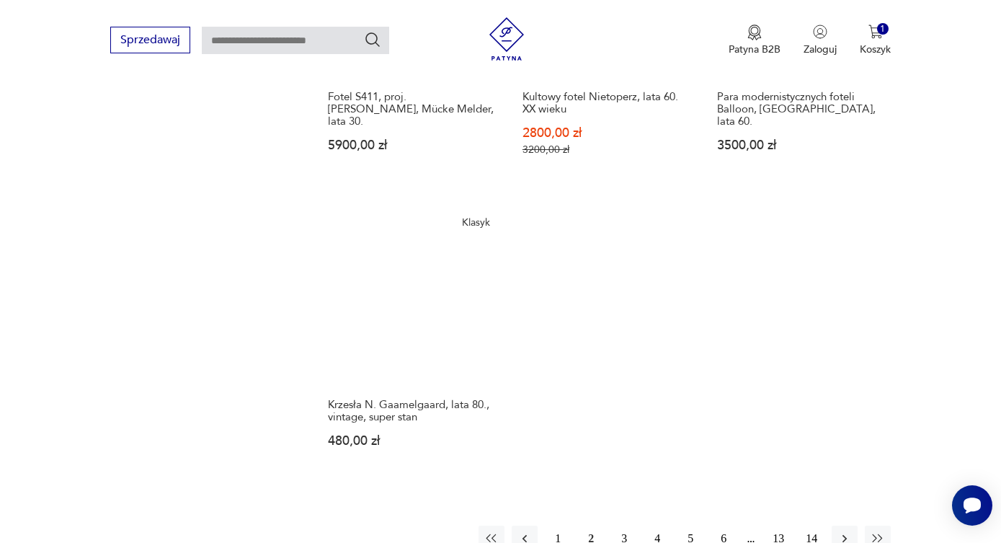
scroll to position [2027, 0]
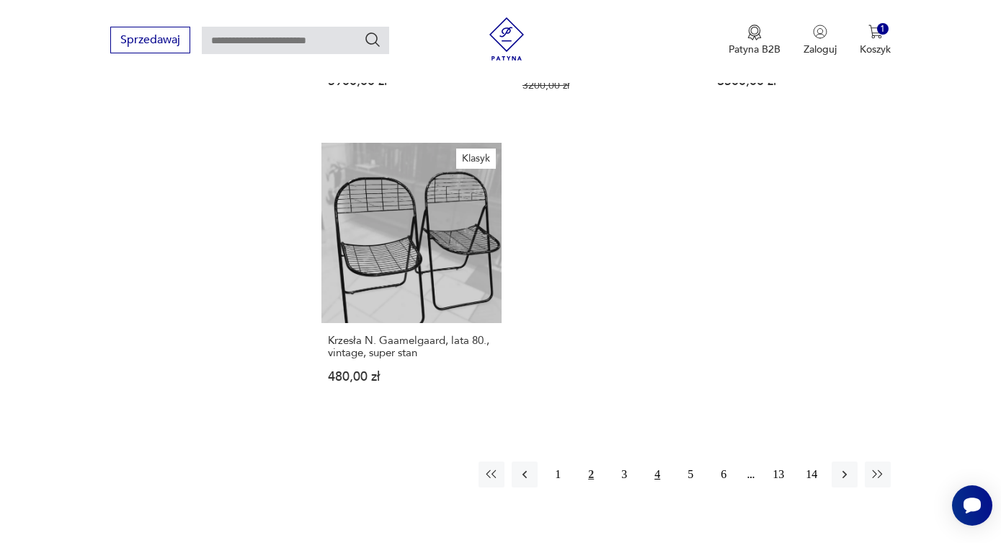
click at [655, 461] on button "4" at bounding box center [657, 474] width 26 height 26
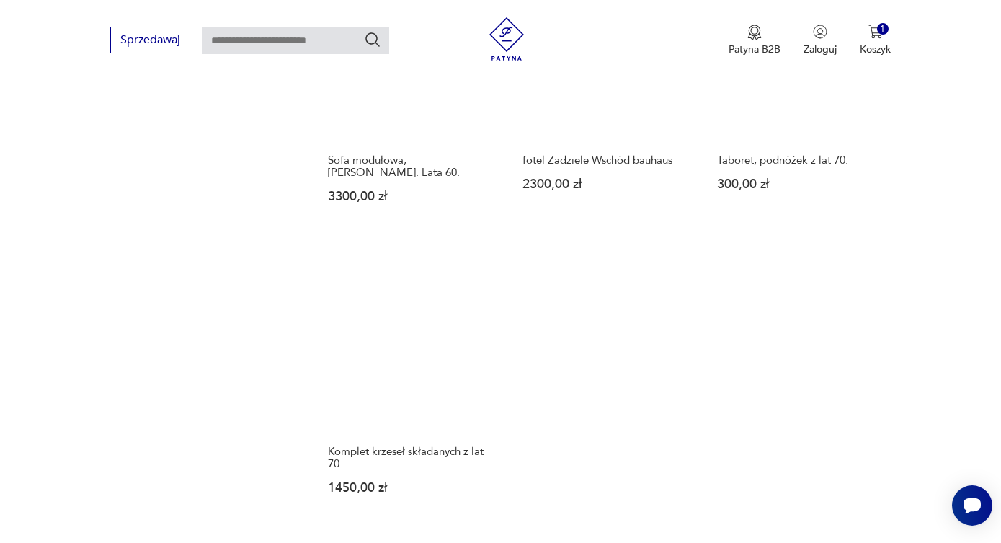
scroll to position [2043, 0]
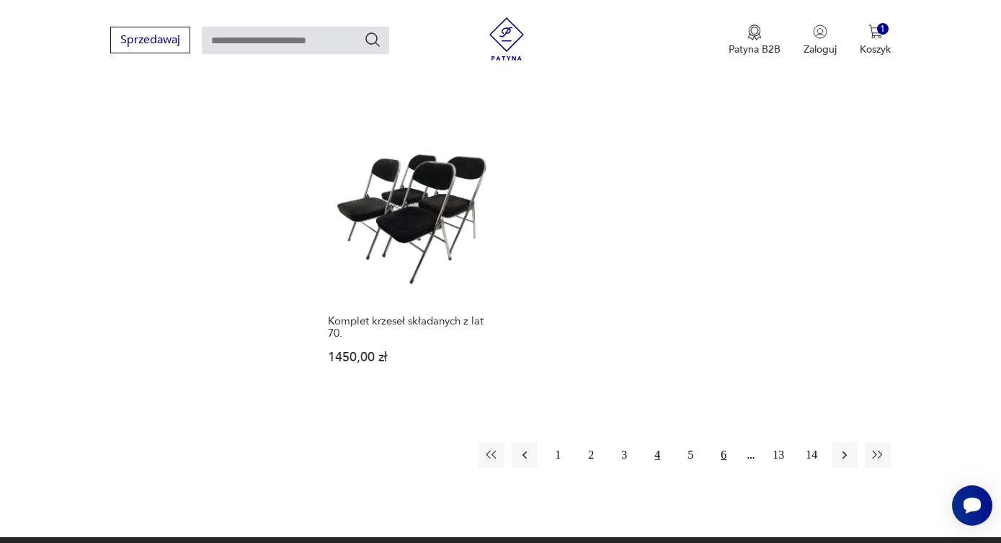
click at [723, 442] on button "6" at bounding box center [723, 455] width 26 height 26
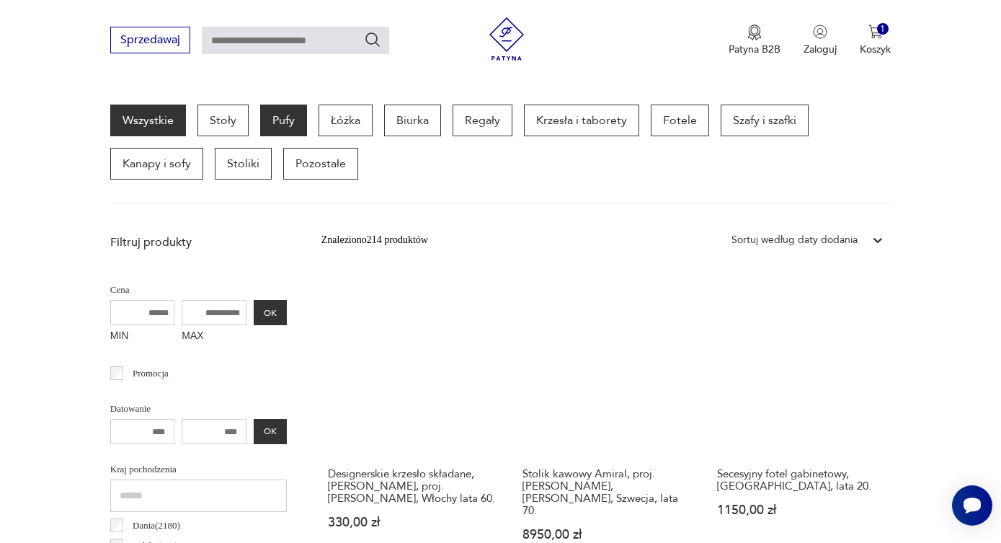
scroll to position [345, 0]
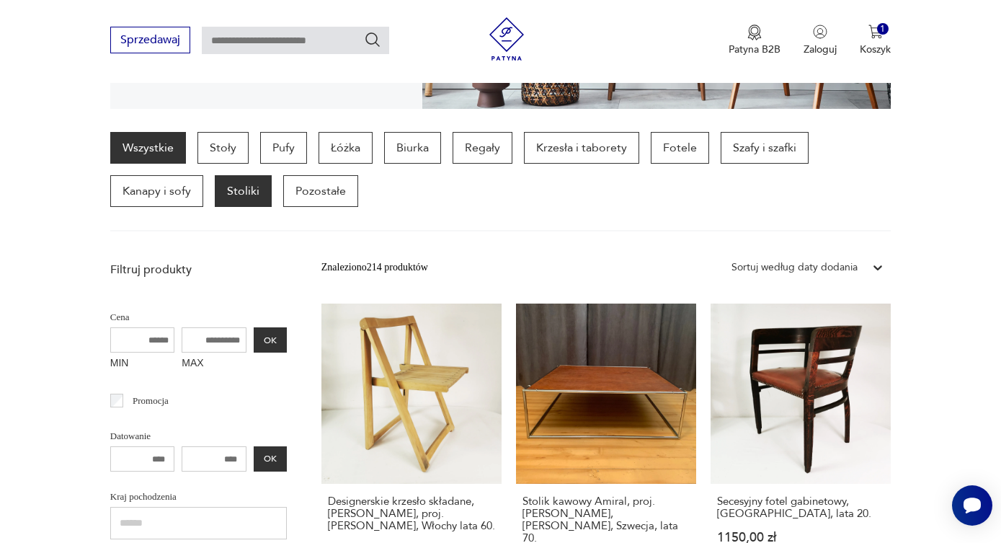
click at [233, 191] on p "Stoliki" at bounding box center [243, 191] width 57 height 32
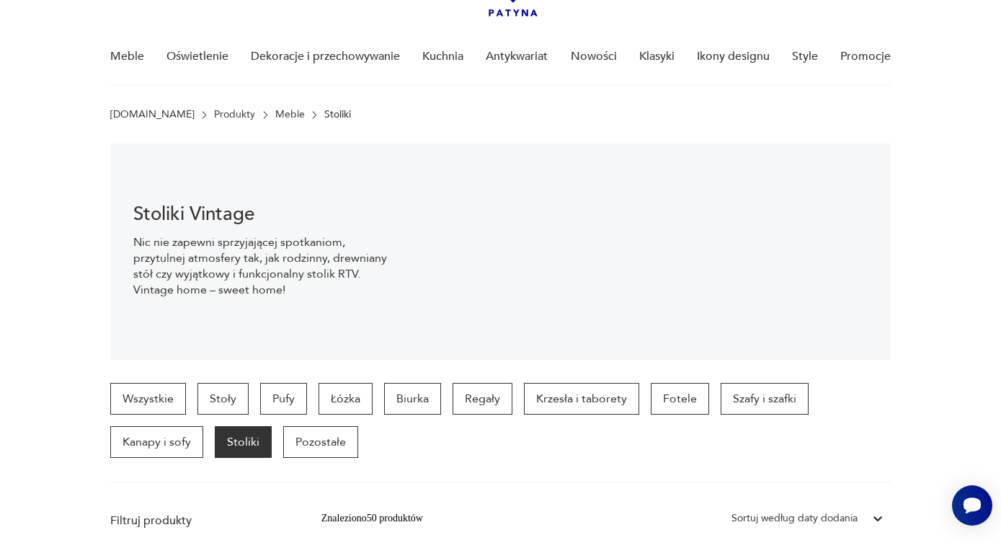
scroll to position [110, 0]
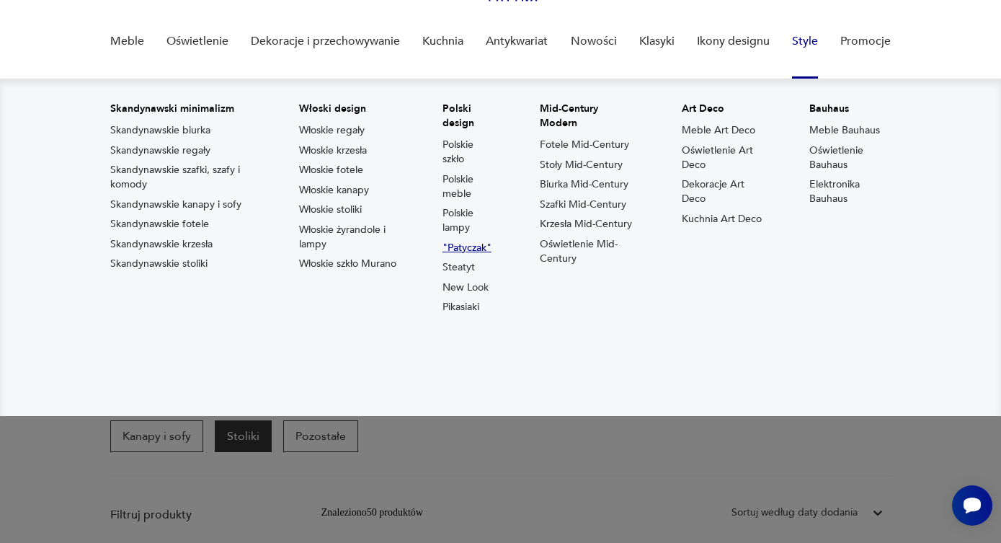
click at [464, 242] on link ""Patyczak"" at bounding box center [466, 248] width 49 height 14
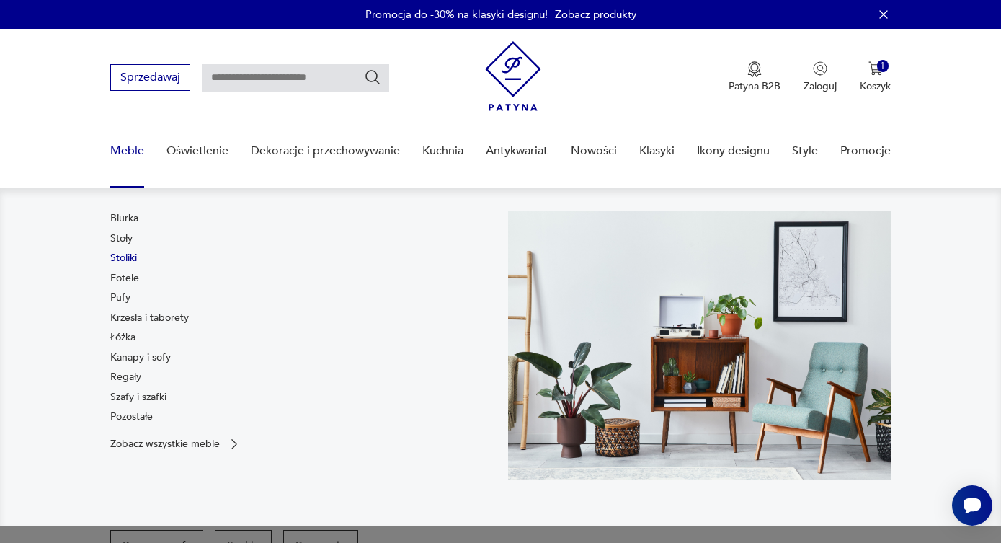
click at [124, 251] on link "Stoliki" at bounding box center [123, 258] width 27 height 14
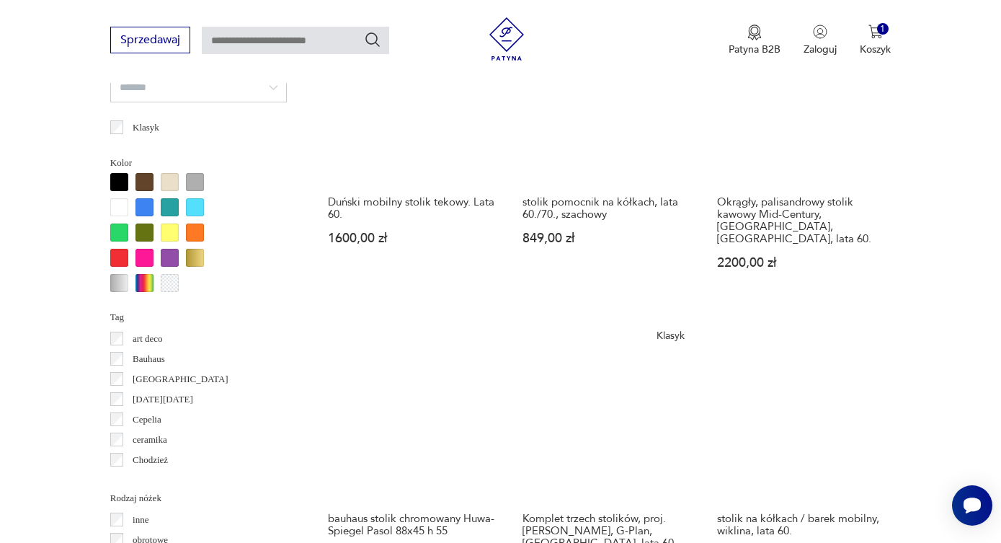
scroll to position [1238, 0]
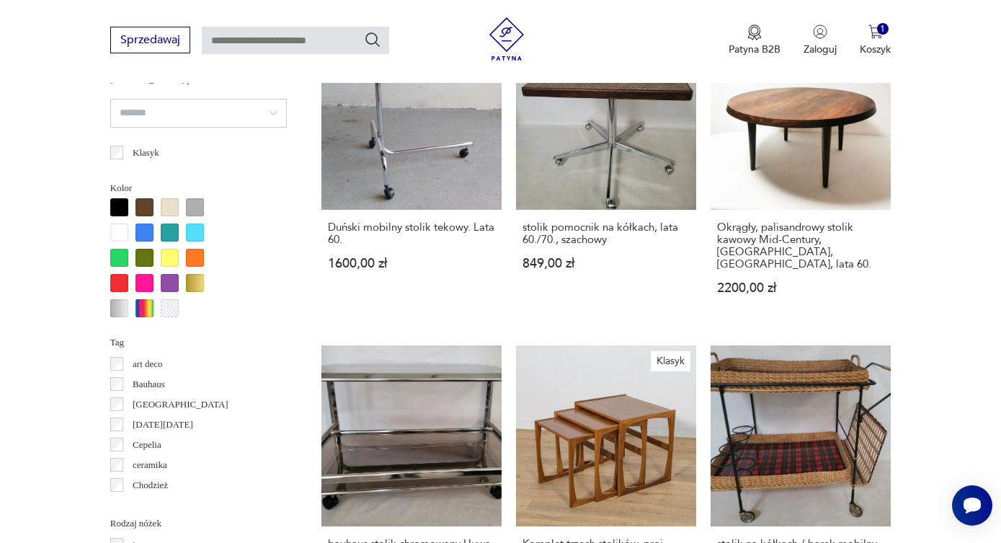
click at [117, 203] on div at bounding box center [119, 207] width 18 height 18
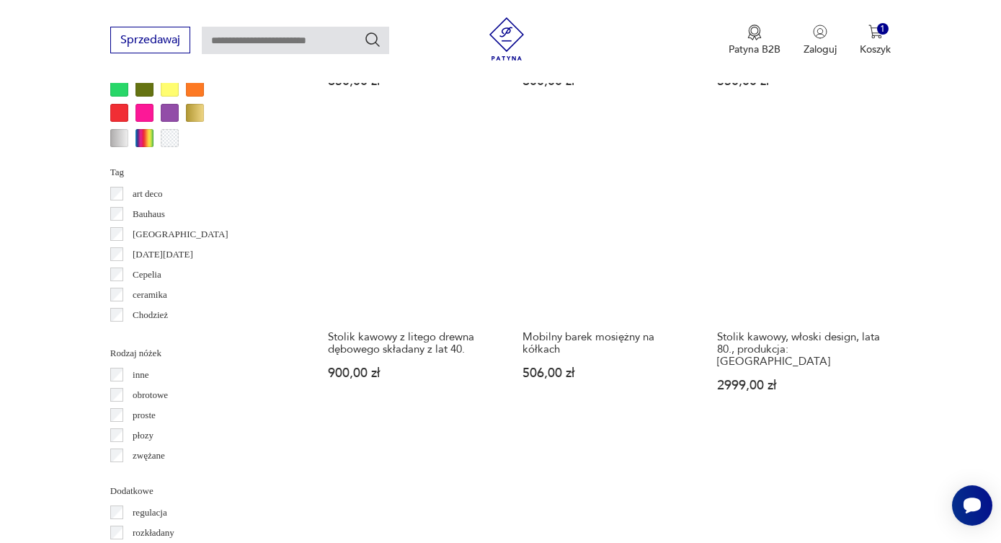
scroll to position [1429, 0]
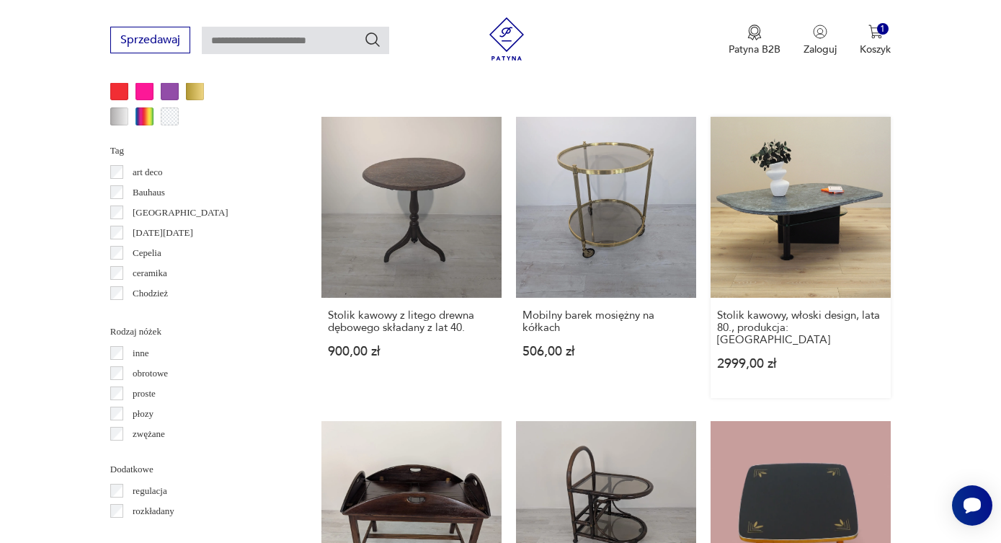
click at [793, 229] on link "Stolik kawowy, włoski design, lata 80., produkcja: Włochy 2999,00 zł" at bounding box center [800, 257] width 180 height 280
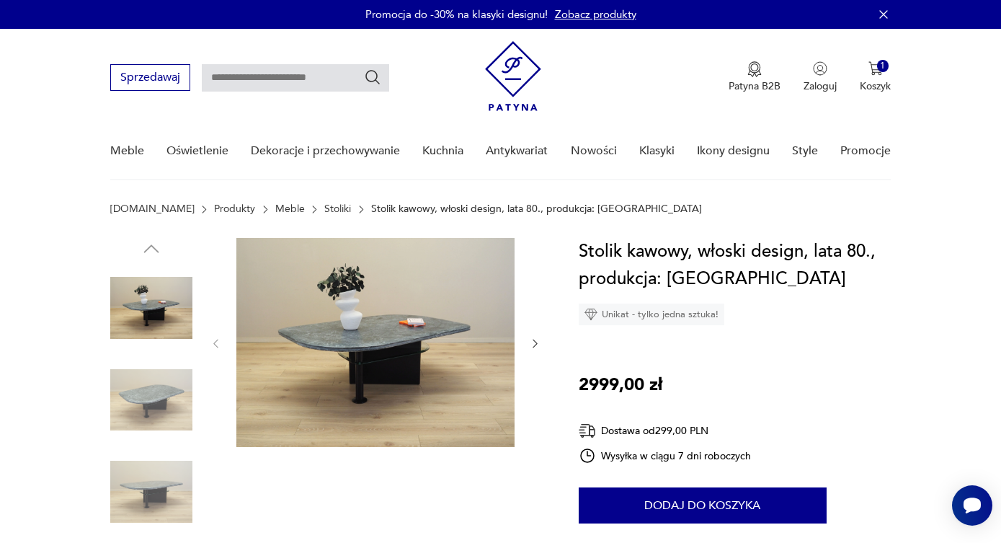
click at [378, 336] on img at bounding box center [375, 342] width 278 height 209
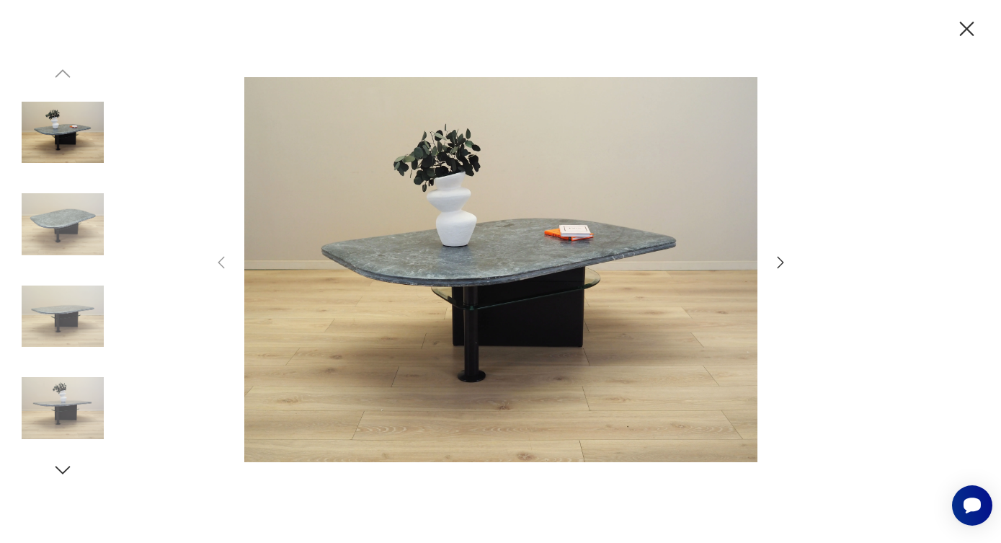
click at [432, 290] on img at bounding box center [500, 270] width 513 height 434
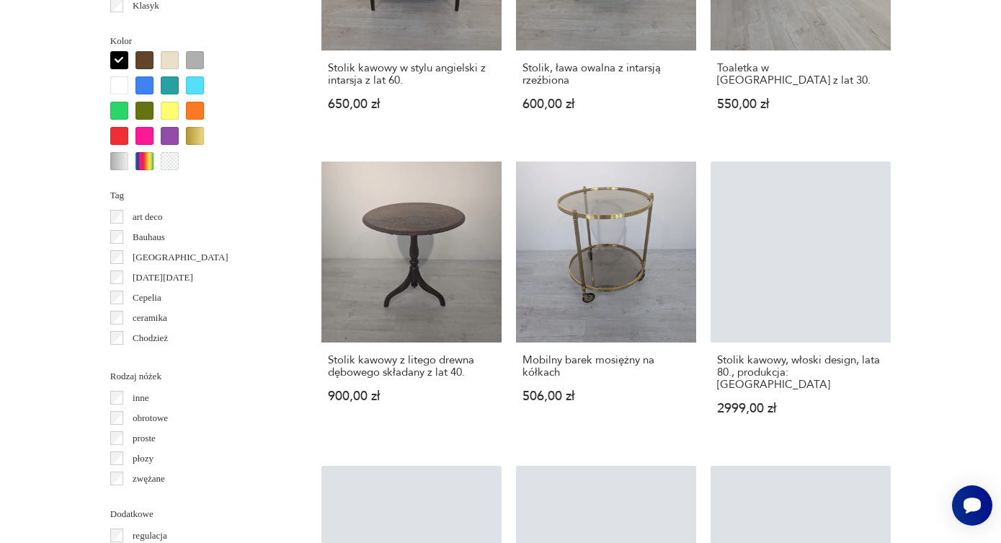
scroll to position [1563, 0]
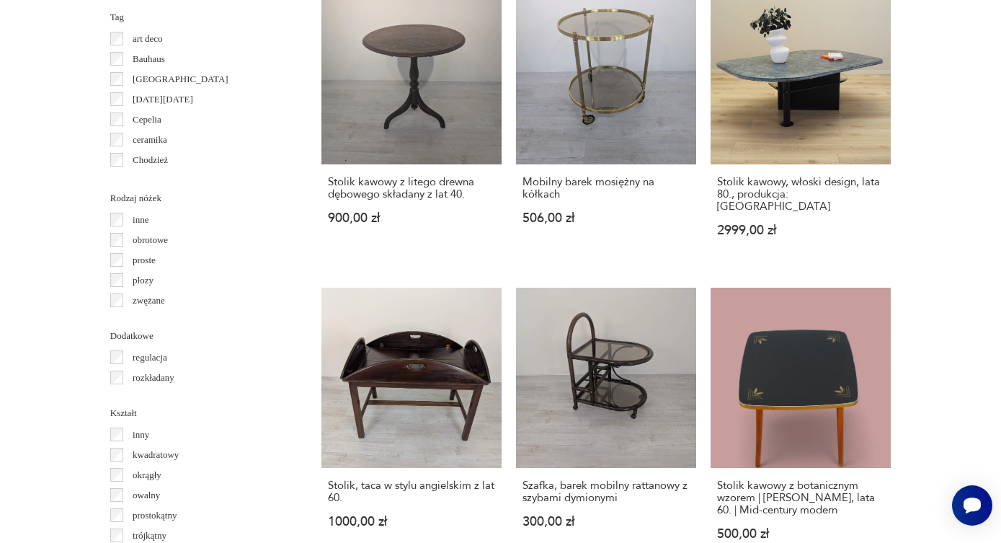
click at [54, 185] on section "Filtruj produkty Cena MIN MAX OK Promocja Datowanie OK Kraj pochodzenia Dania (…" at bounding box center [500, 51] width 1001 height 2029
click at [760, 81] on link "Stolik kawowy, włoski design, lata 80., produkcja: Włochy 2999,00 zł" at bounding box center [800, 123] width 180 height 280
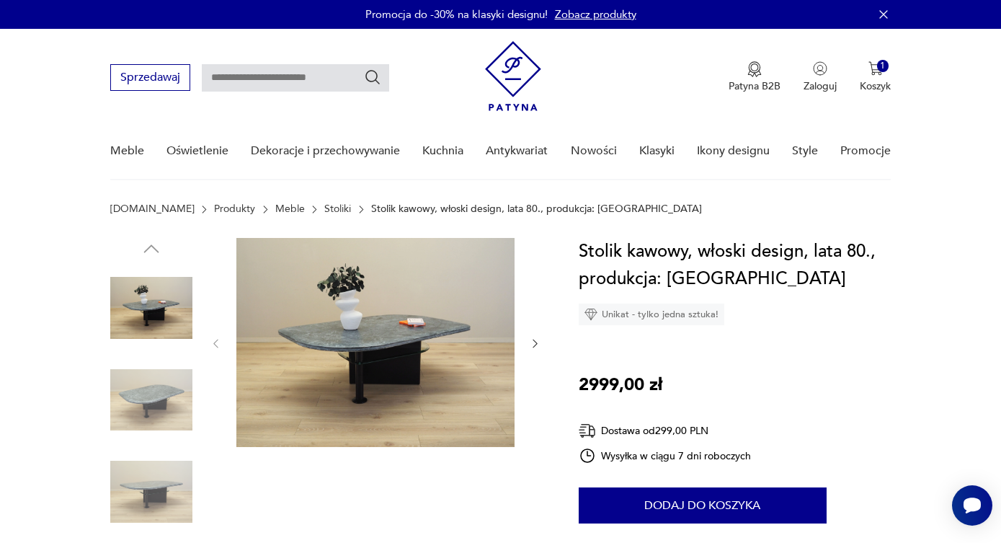
click at [409, 297] on img at bounding box center [375, 342] width 278 height 209
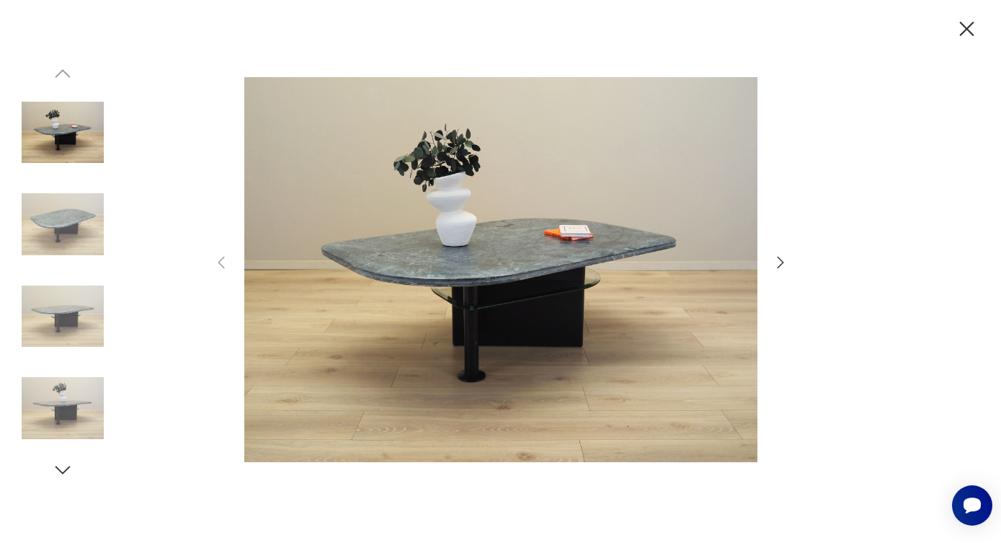
click at [546, 257] on img at bounding box center [500, 270] width 513 height 434
click at [77, 213] on img at bounding box center [63, 224] width 82 height 82
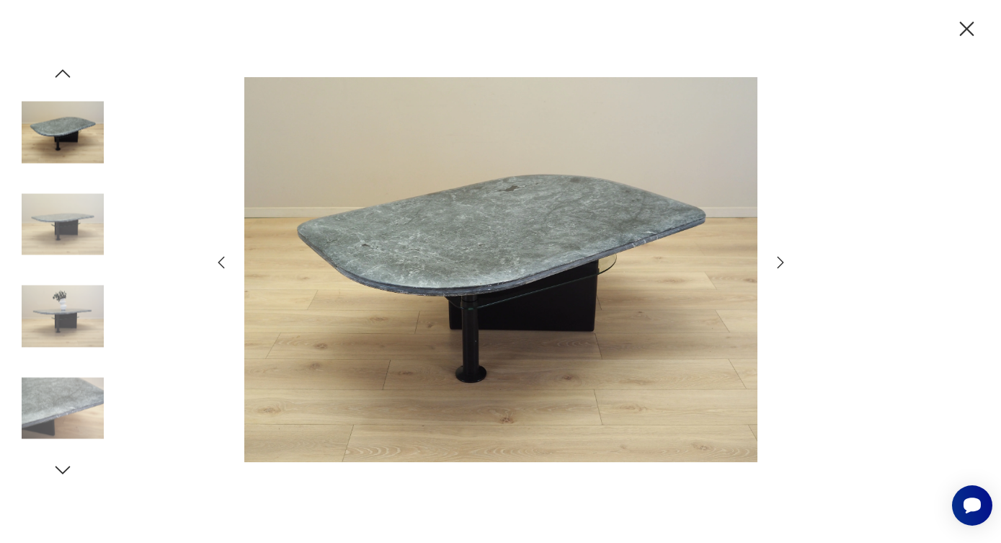
click at [79, 346] on img at bounding box center [63, 316] width 82 height 82
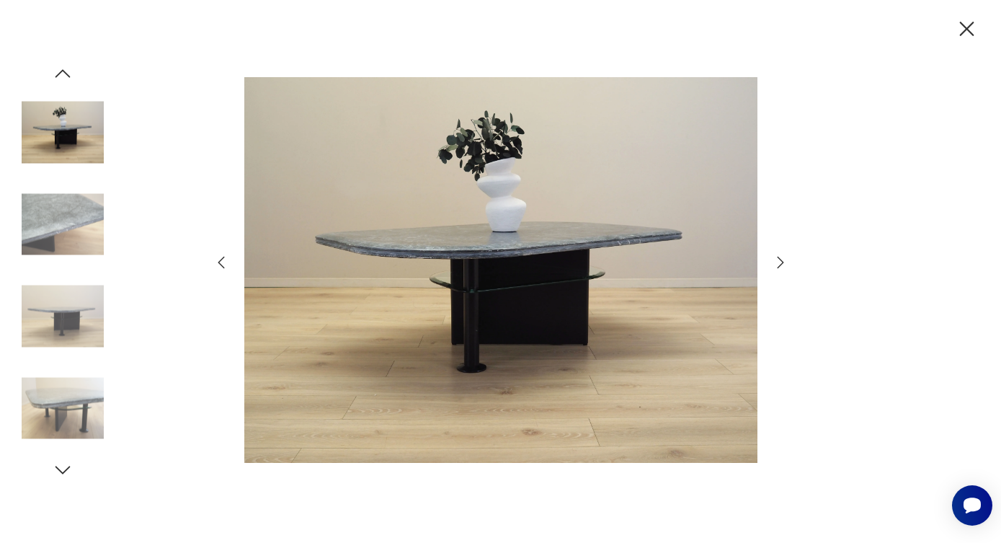
click at [53, 211] on img at bounding box center [63, 224] width 82 height 82
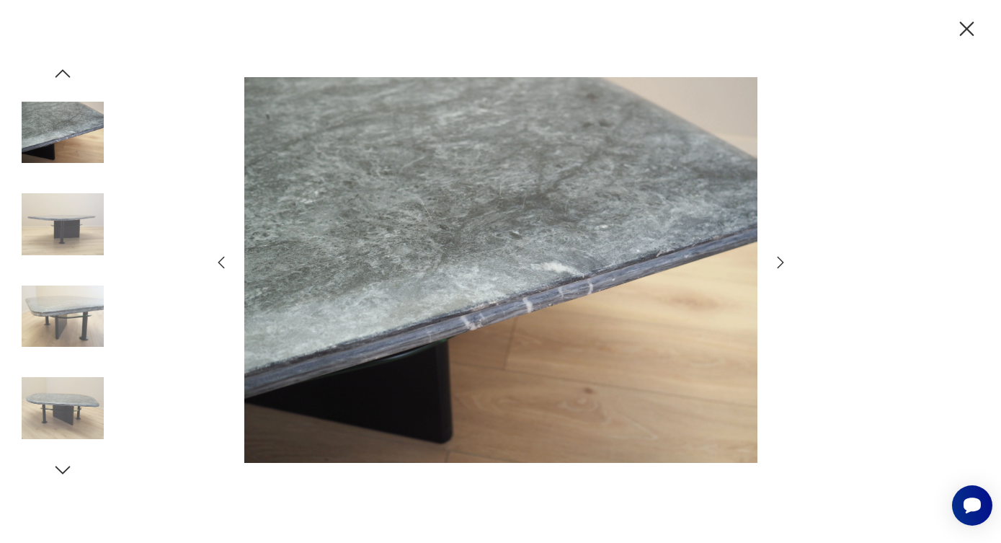
click at [49, 143] on img at bounding box center [63, 132] width 82 height 82
click at [53, 202] on img at bounding box center [63, 224] width 82 height 82
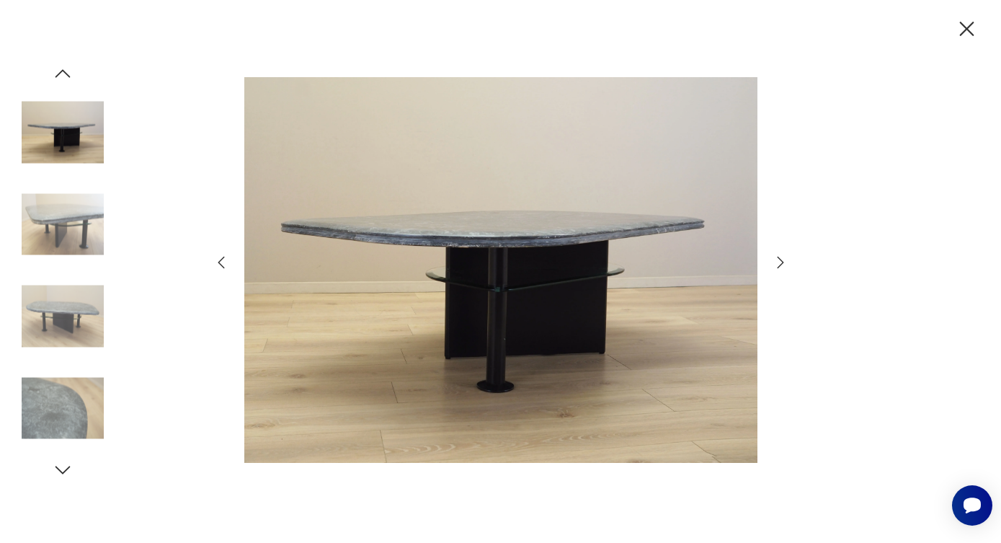
click at [973, 32] on icon "button" at bounding box center [966, 29] width 25 height 25
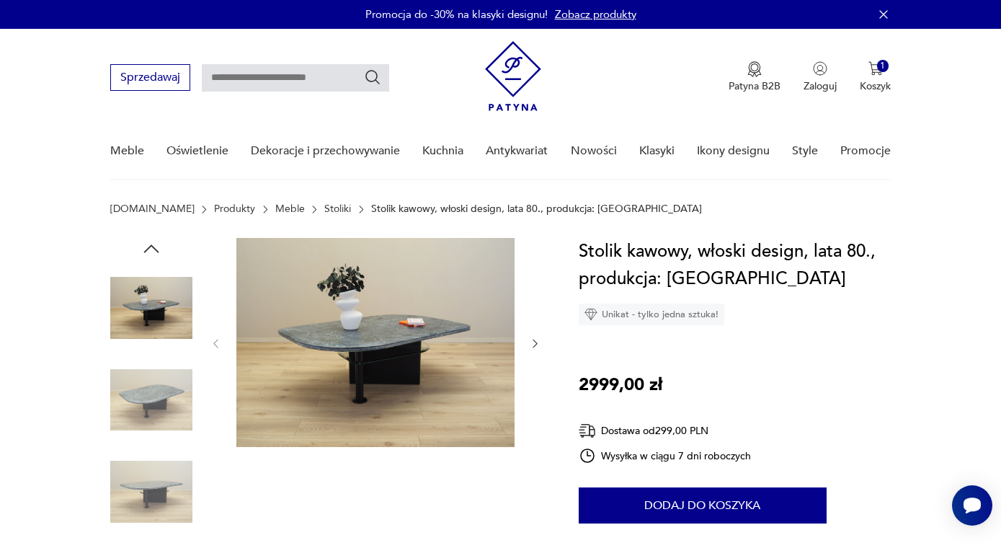
scroll to position [1695, 0]
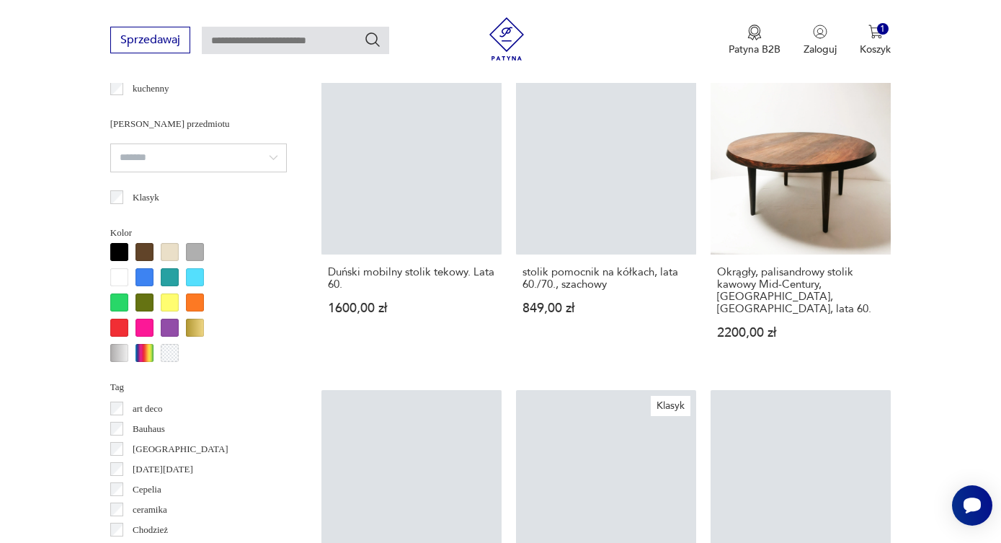
scroll to position [1238, 0]
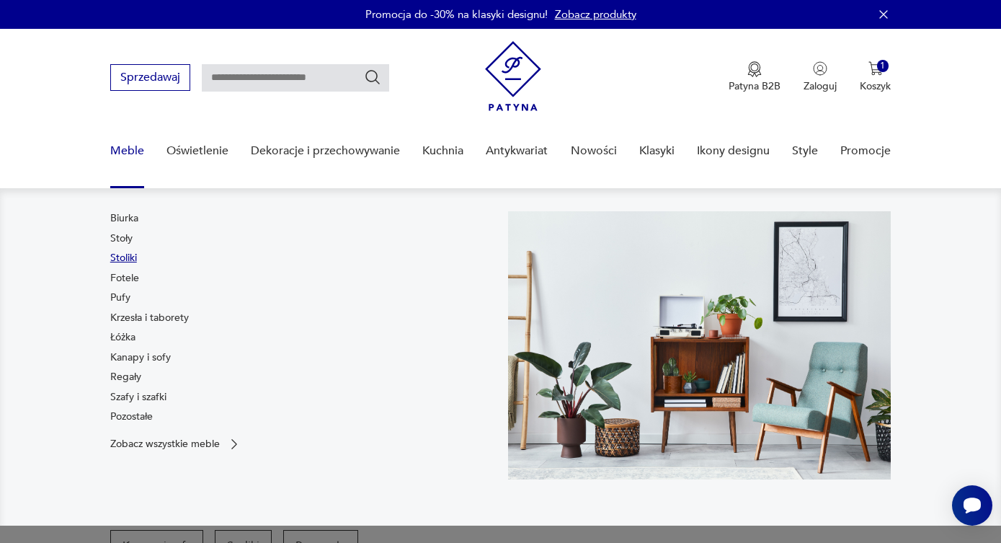
click at [124, 252] on link "Stoliki" at bounding box center [123, 258] width 27 height 14
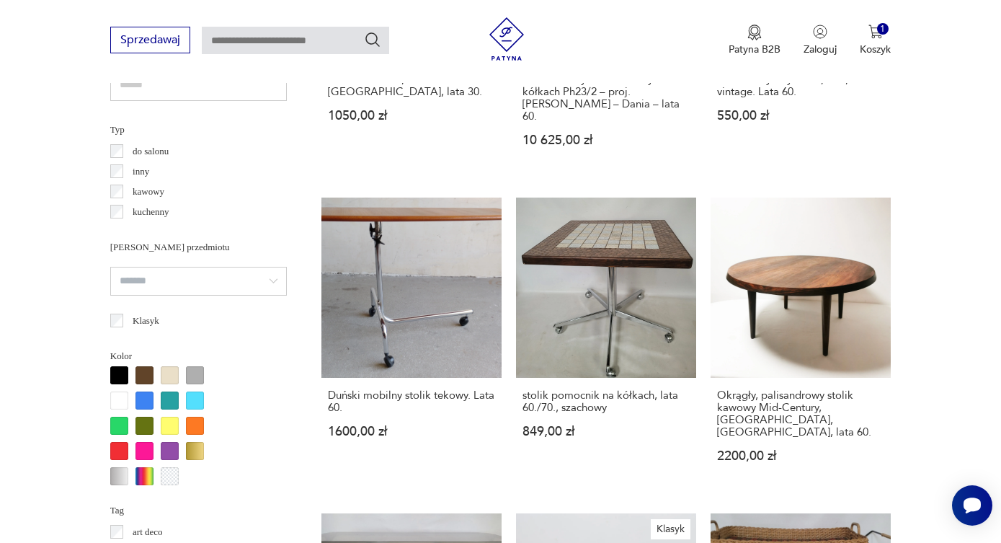
scroll to position [1228, 0]
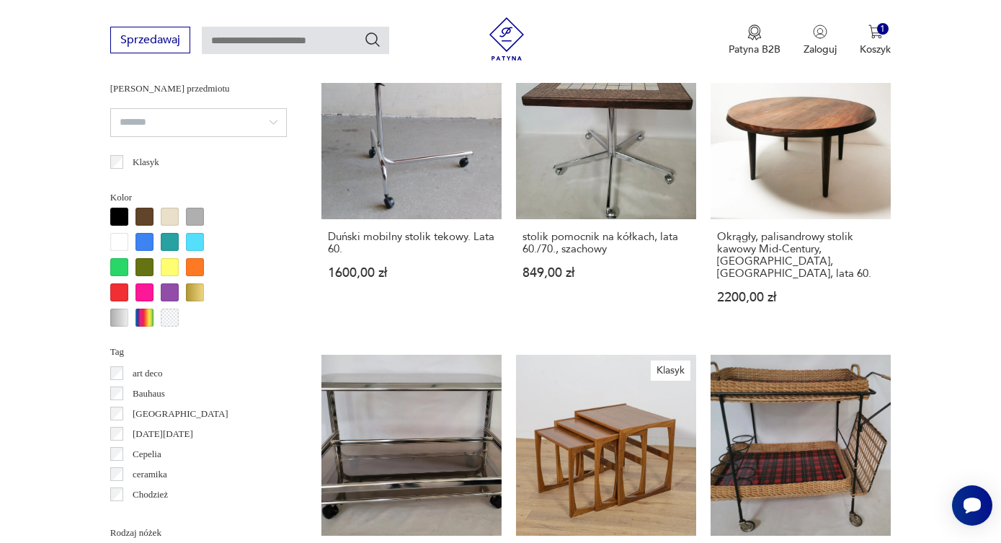
click at [117, 217] on div at bounding box center [119, 216] width 18 height 18
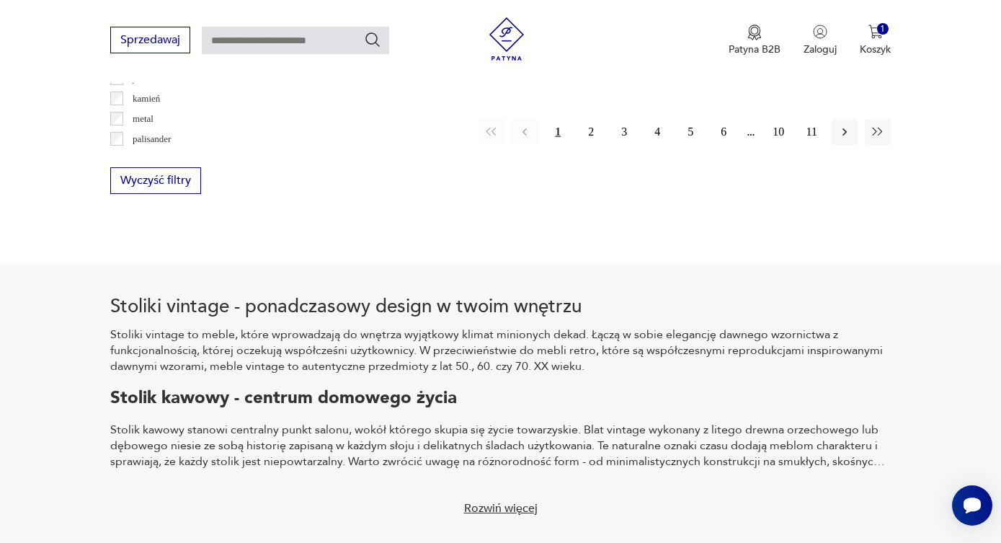
scroll to position [2066, 0]
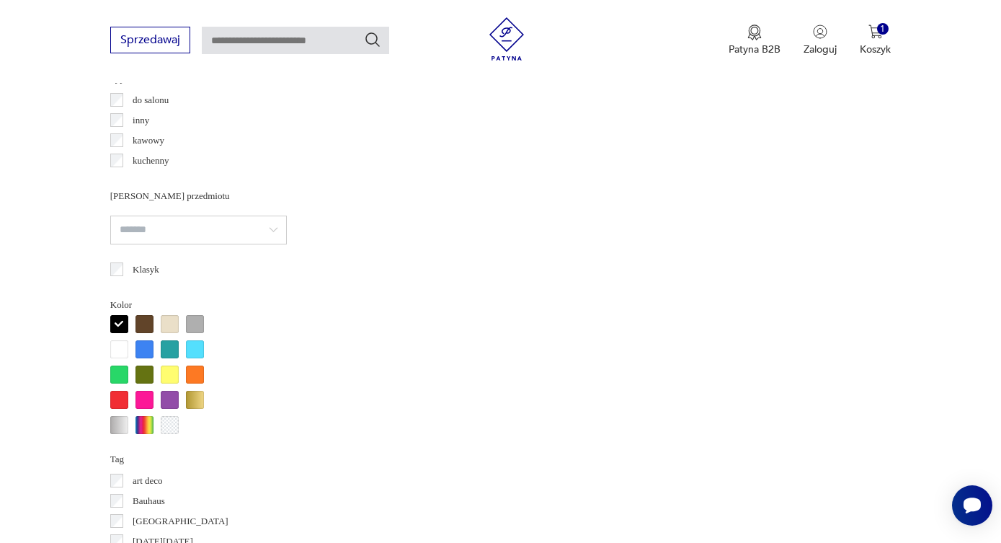
scroll to position [1110, 0]
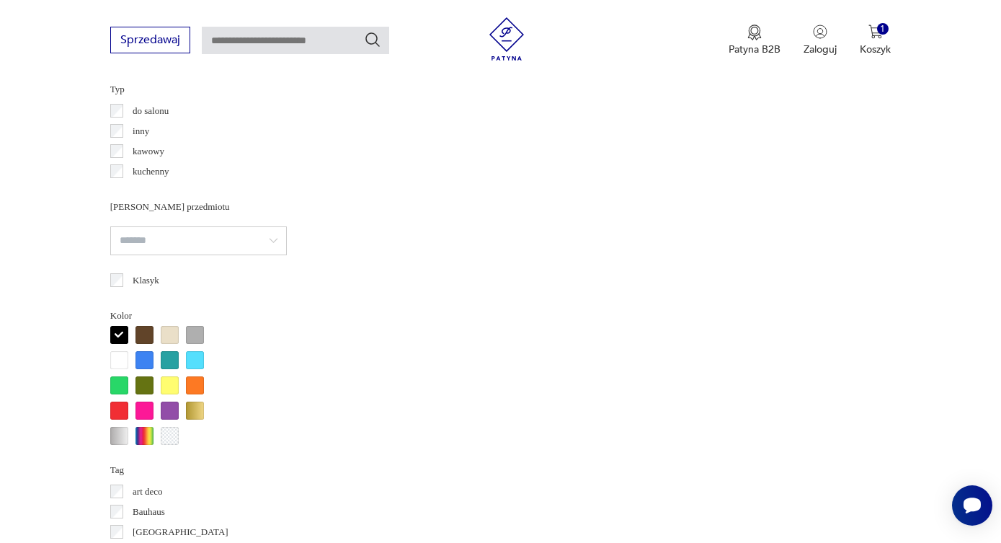
click at [120, 336] on div at bounding box center [119, 335] width 18 height 18
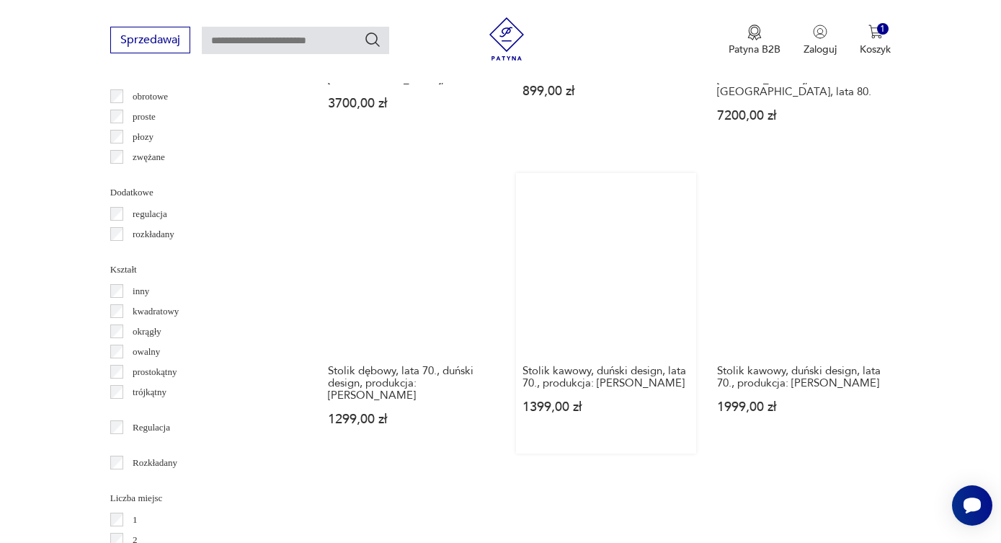
scroll to position [1709, 0]
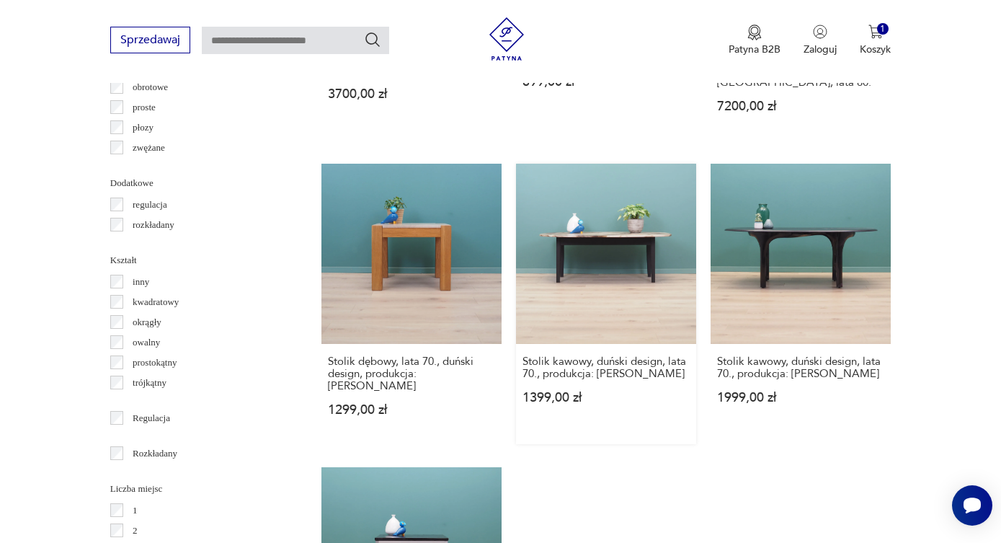
click at [590, 207] on link "Stolik kawowy, duński design, lata 70., produkcja: [PERSON_NAME] 1399,00 zł" at bounding box center [606, 304] width 180 height 280
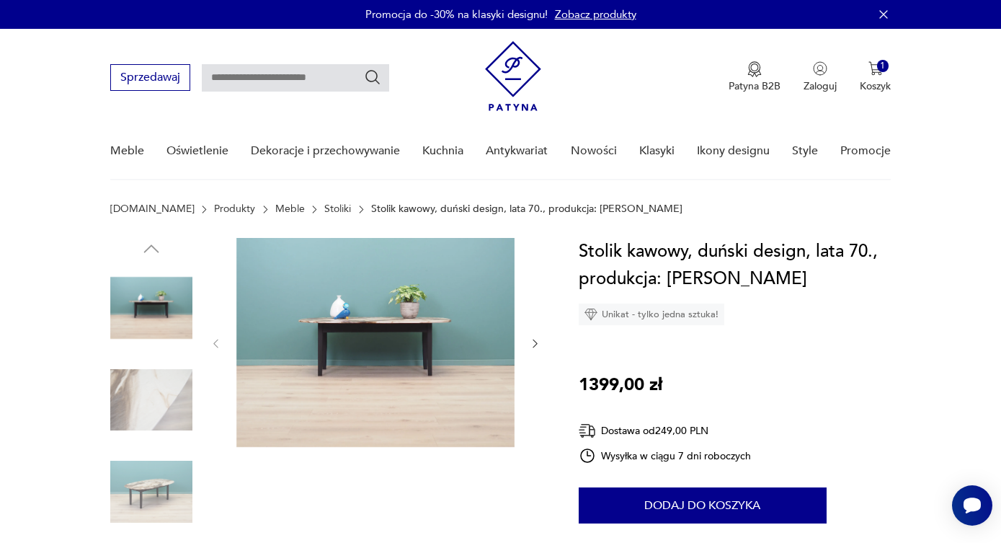
click at [159, 385] on img at bounding box center [151, 400] width 82 height 82
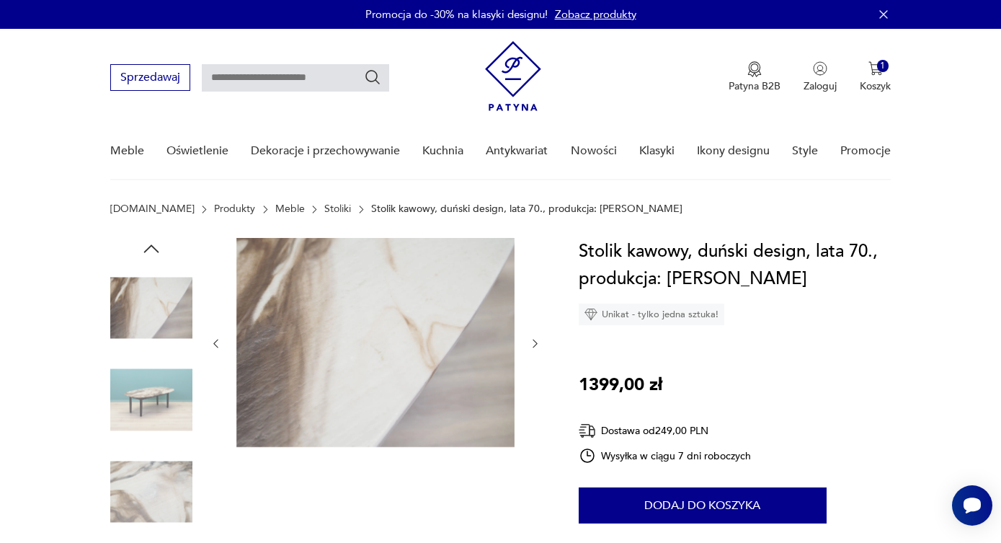
click at [157, 399] on img at bounding box center [151, 400] width 82 height 82
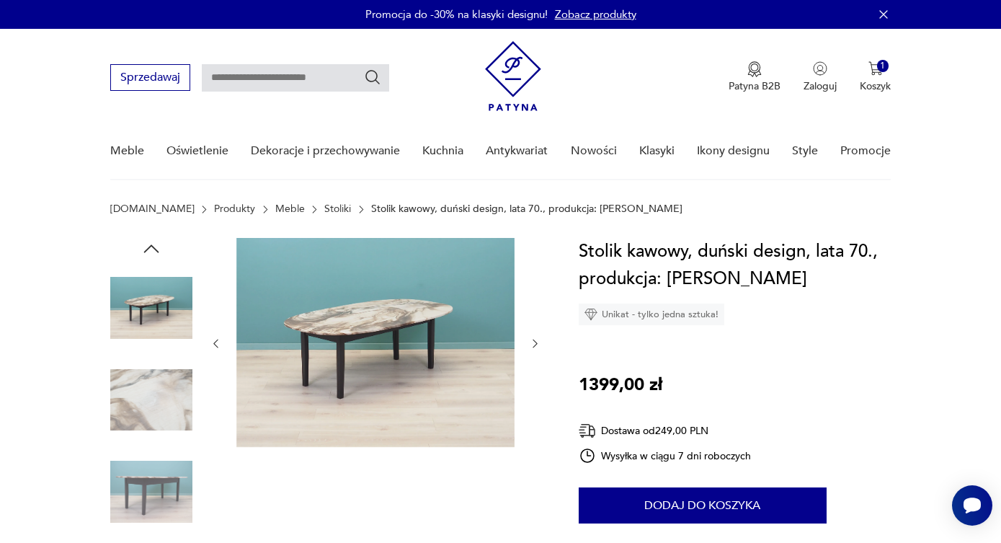
click at [162, 473] on img at bounding box center [151, 491] width 82 height 82
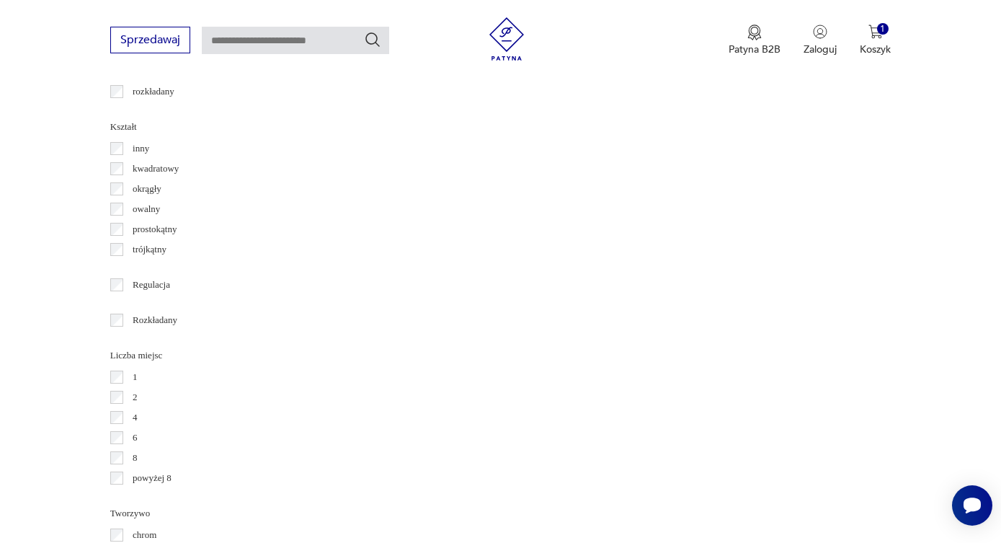
scroll to position [1671, 0]
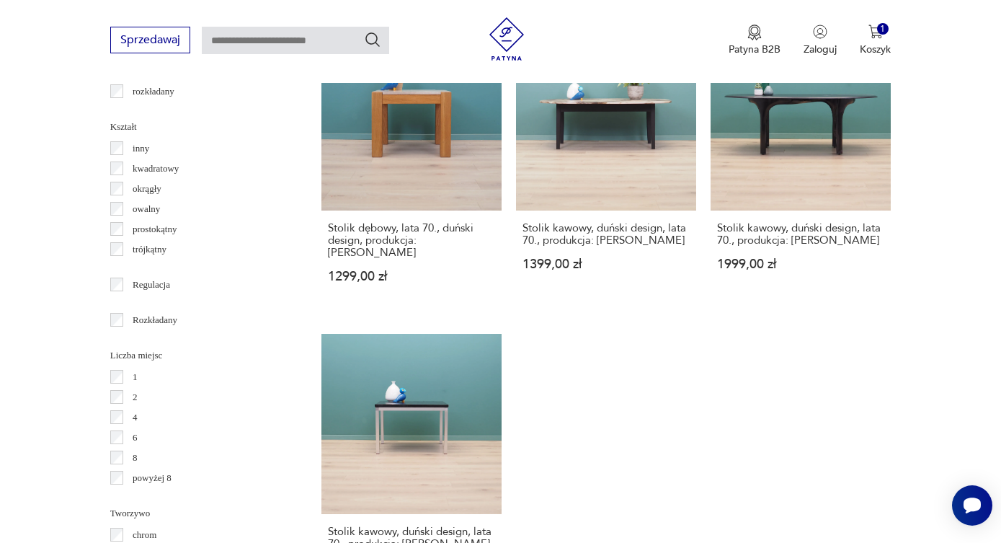
scroll to position [489, 0]
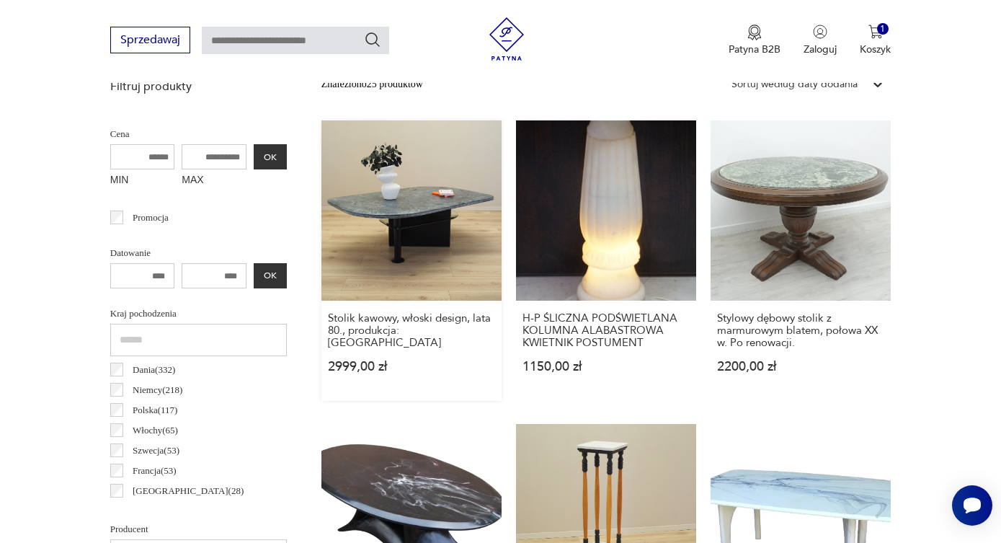
click at [401, 213] on link "Stolik kawowy, włoski design, lata 80., produkcja: Włochy 2999,00 zł" at bounding box center [411, 260] width 180 height 280
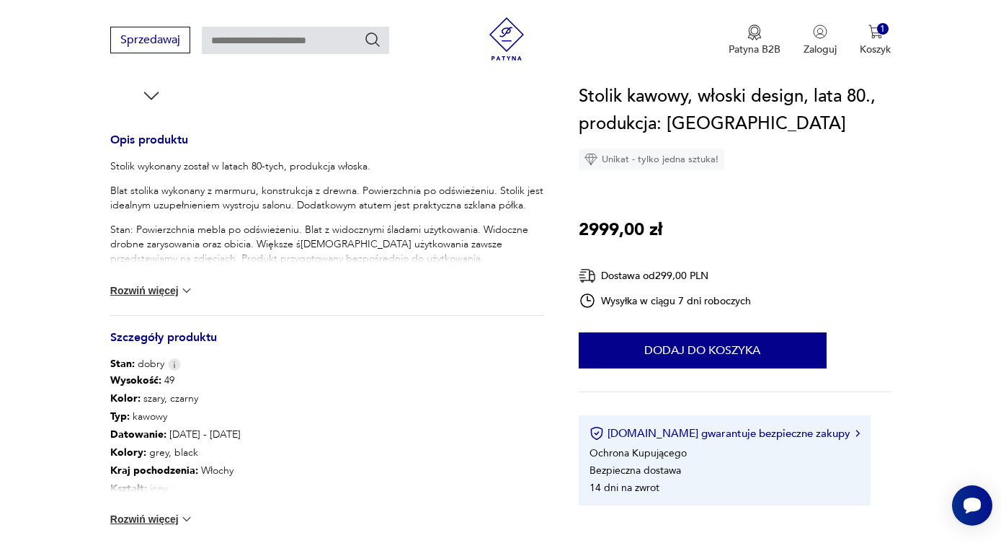
scroll to position [594, 0]
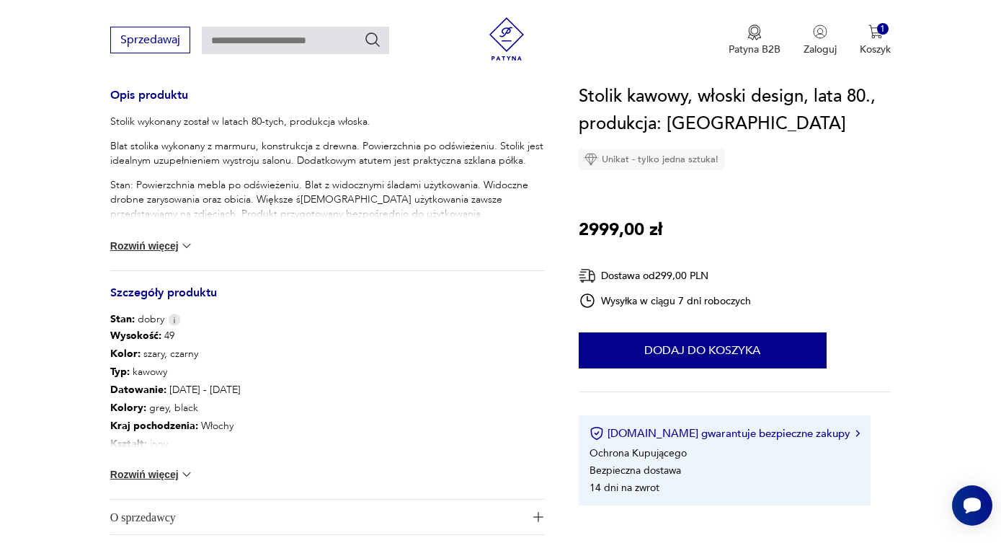
click at [148, 477] on button "Rozwiń więcej" at bounding box center [152, 474] width 84 height 14
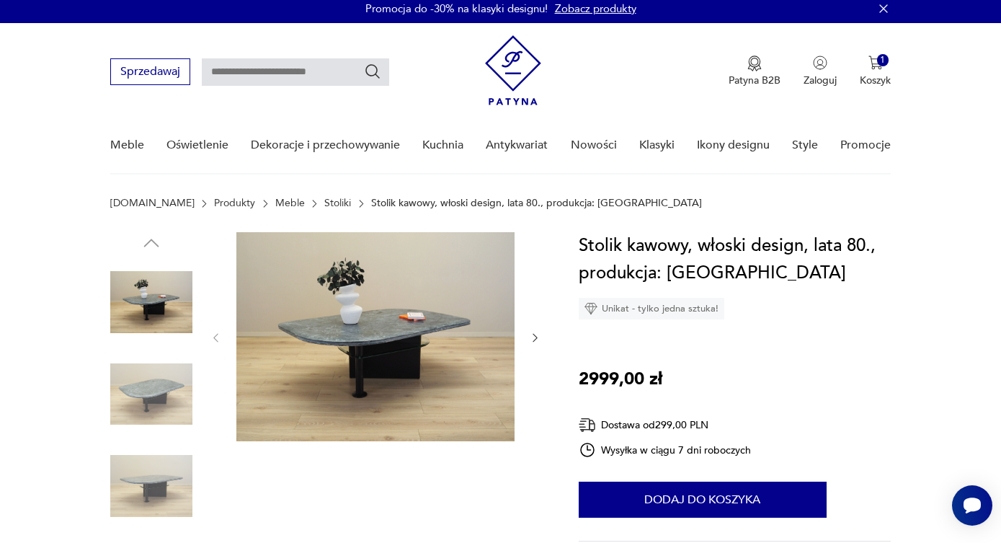
scroll to position [3, 0]
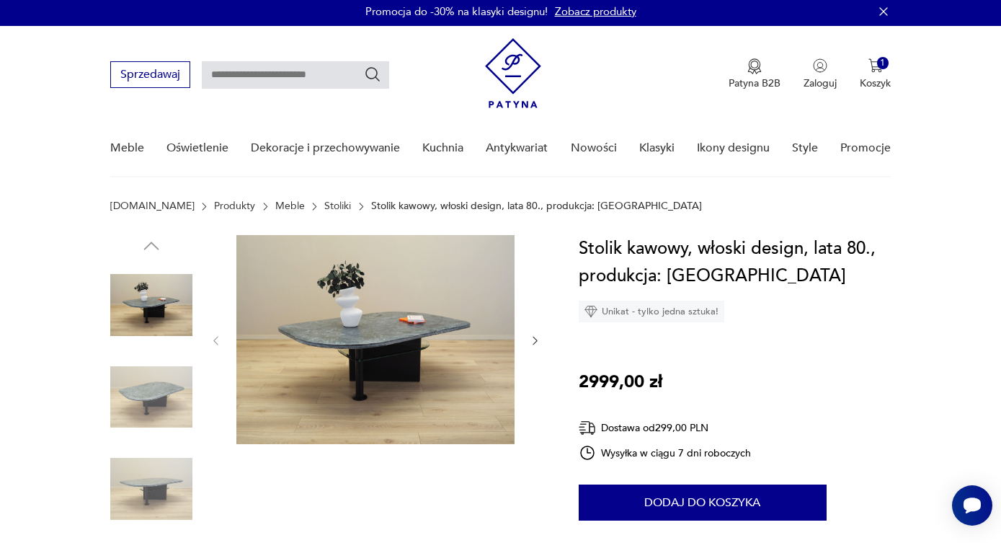
click at [352, 352] on img at bounding box center [375, 339] width 278 height 209
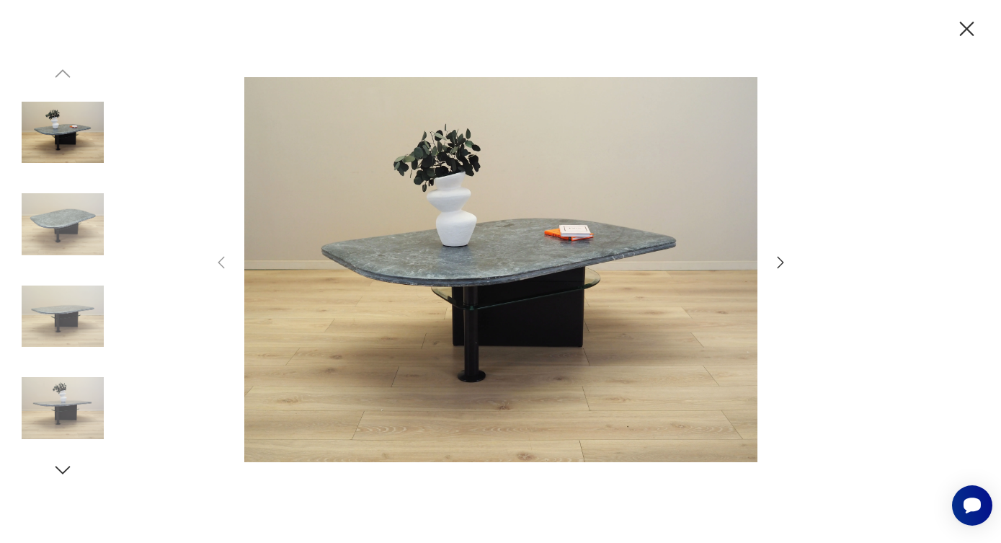
click at [540, 259] on img at bounding box center [500, 270] width 513 height 434
